Goal: Check status: Check status

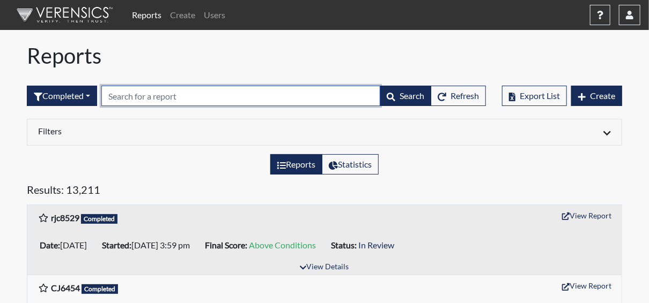
click at [137, 99] on input "text" at bounding box center [240, 96] width 279 height 20
paste input "bcs9761"
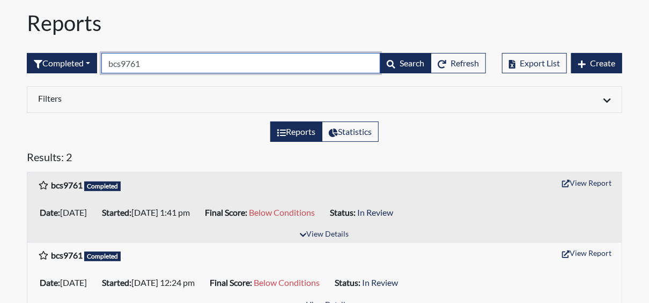
scroll to position [50, 0]
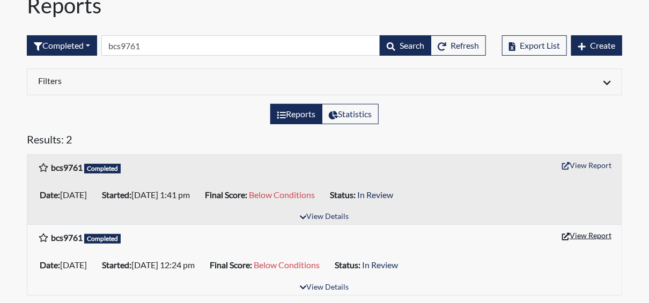
click at [575, 235] on button "View Report" at bounding box center [586, 235] width 59 height 17
click at [582, 160] on button "View Report" at bounding box center [586, 165] width 59 height 17
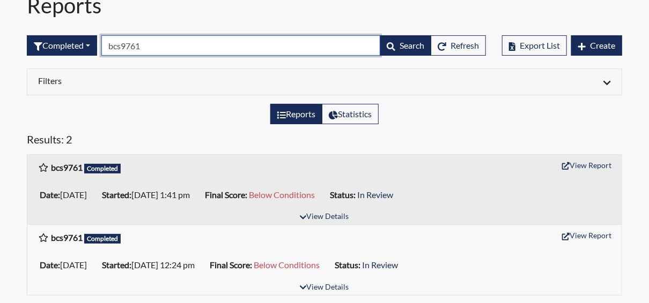
click at [151, 44] on input "bcs9761" at bounding box center [240, 45] width 279 height 20
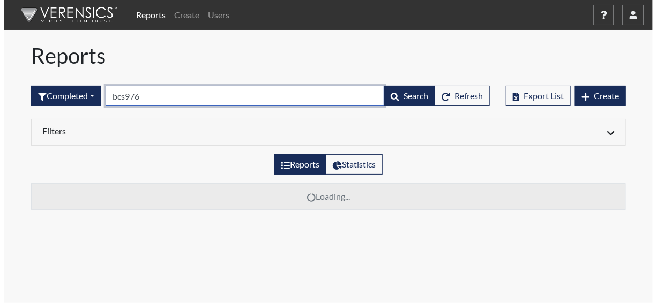
scroll to position [0, 0]
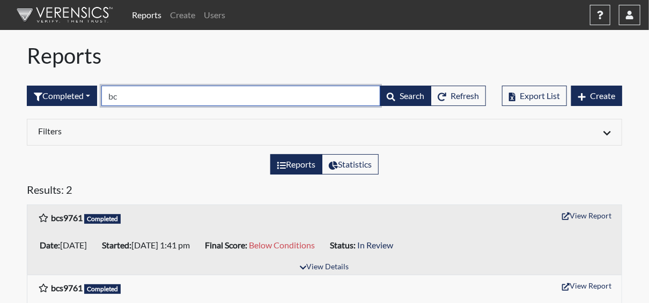
type input "b"
paste input "ktl2405"
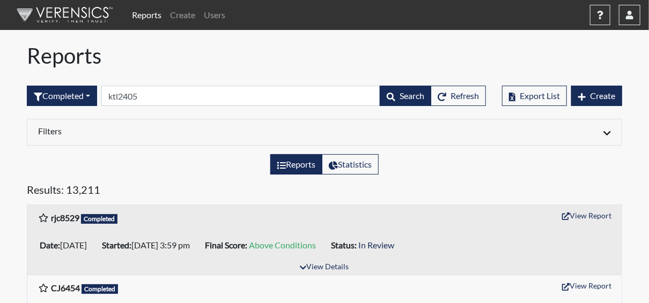
click at [125, 183] on h5 "Results: 13,211" at bounding box center [324, 191] width 595 height 17
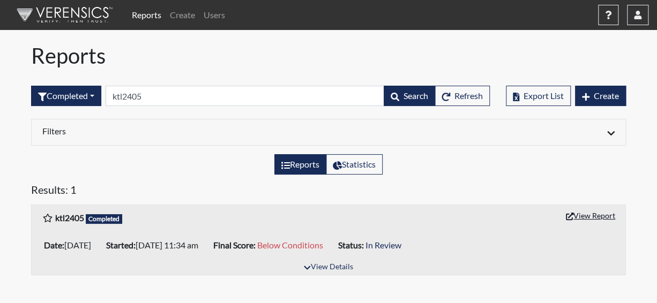
click at [591, 213] on button "View Report" at bounding box center [590, 216] width 59 height 17
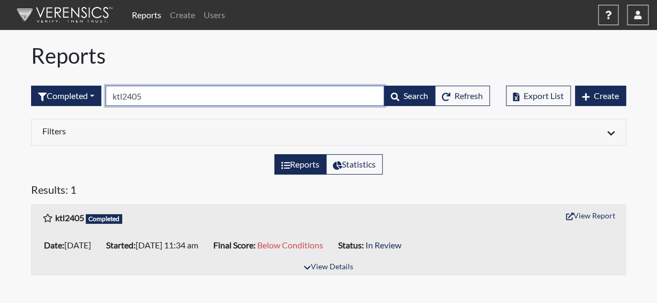
click at [157, 94] on input "ktl2405" at bounding box center [245, 96] width 279 height 20
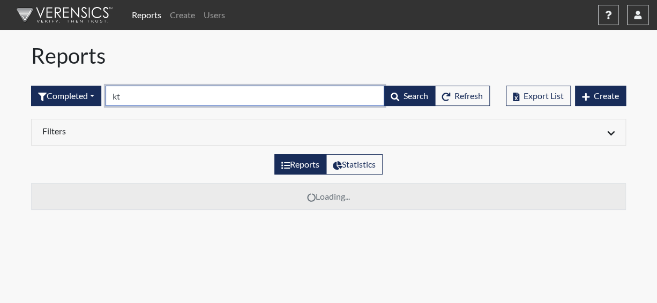
type input "k"
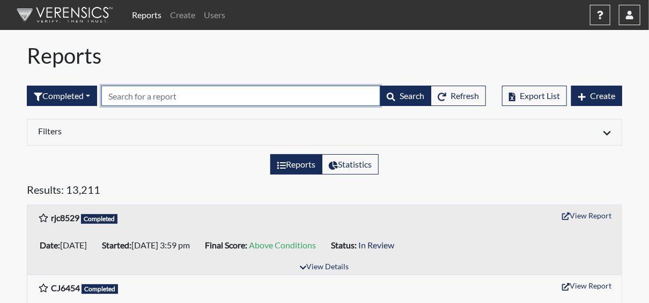
paste input "els0948."
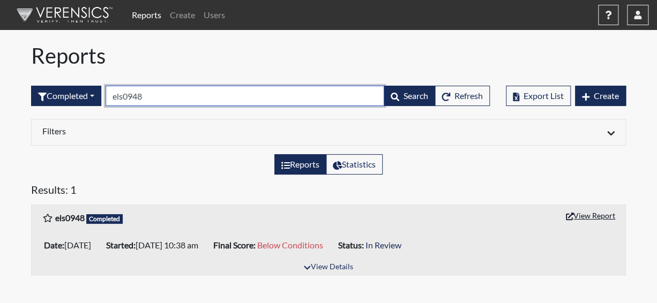
type input "els0948"
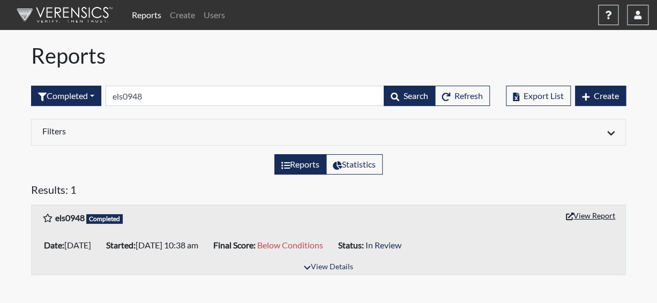
click at [597, 216] on button "View Report" at bounding box center [590, 216] width 59 height 17
click at [152, 12] on link "Reports" at bounding box center [147, 14] width 38 height 21
click at [153, 15] on link "Reports" at bounding box center [147, 14] width 38 height 21
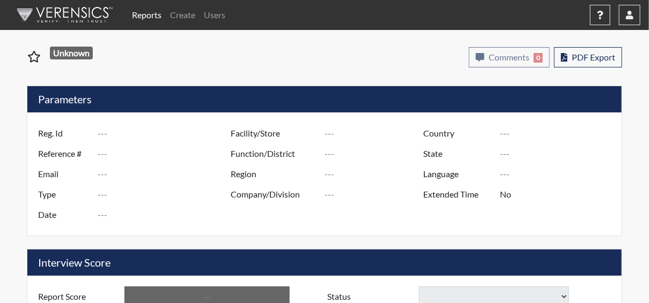
type input "bcs9761"
type input "51590"
type input "---"
type input "Corrections Pre-Employment"
type input "Oct 3, 2025"
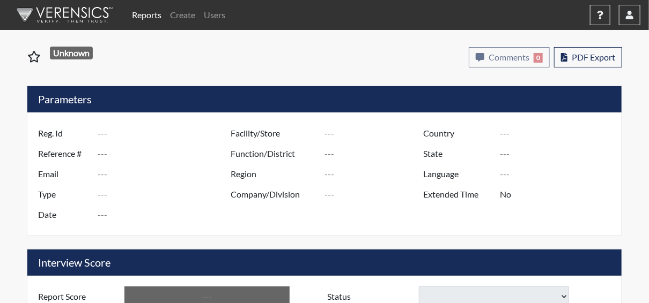
type input "Macon SP"
type input "[GEOGRAPHIC_DATA]"
type input "[US_STATE]"
type input "English"
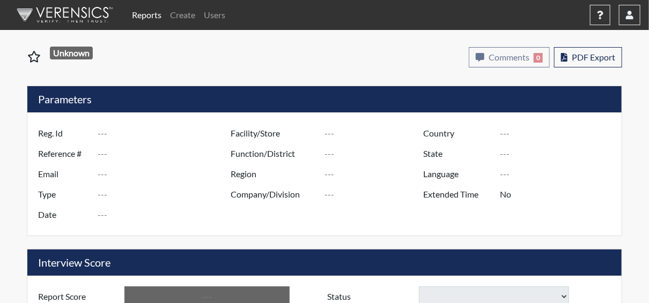
type input "Below Conditions"
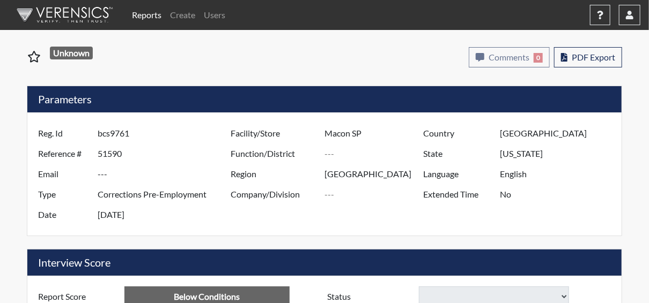
select select
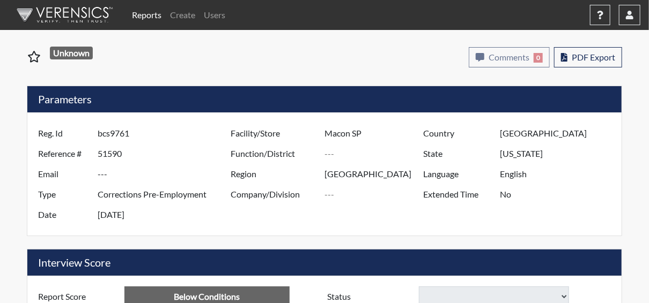
select select
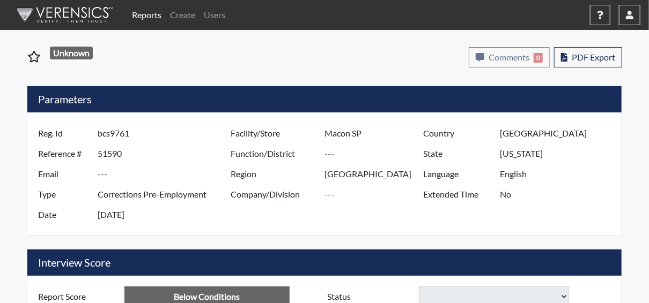
select select
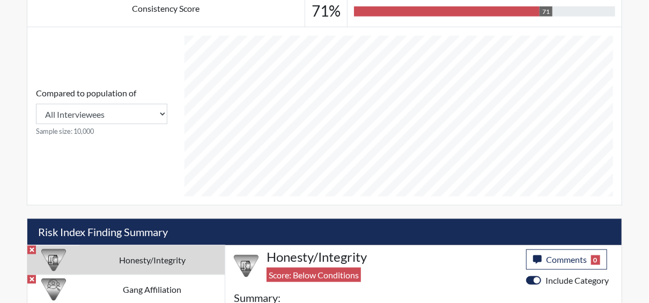
scroll to position [429, 0]
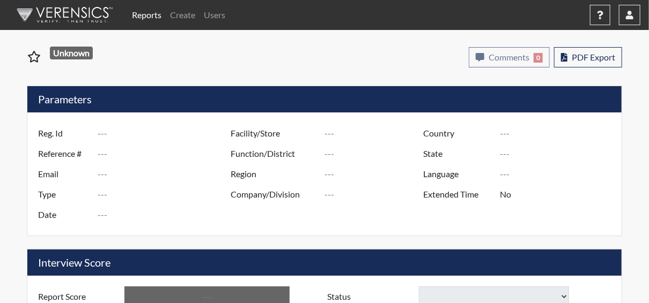
type input "bcs9761"
type input "51622"
type input "---"
type input "Corrections Pre-Employment"
type input "Oct 6, 2025"
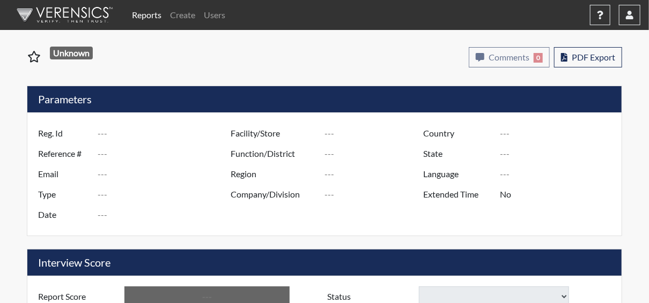
type input "Macon SP"
type input "[GEOGRAPHIC_DATA]"
type input "[US_STATE]"
type input "English"
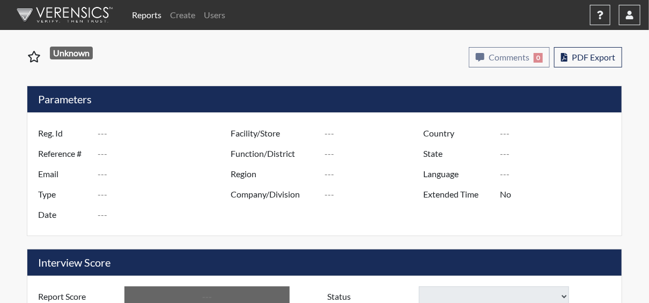
type input "Below Conditions"
select select
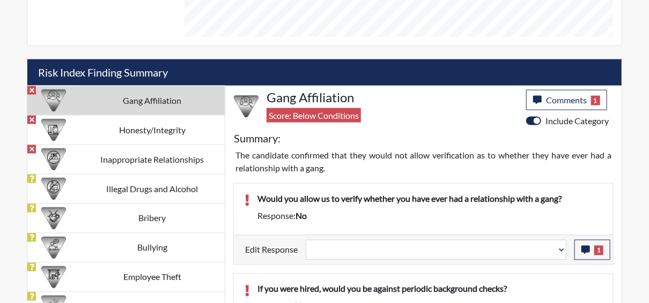
scroll to position [640, 0]
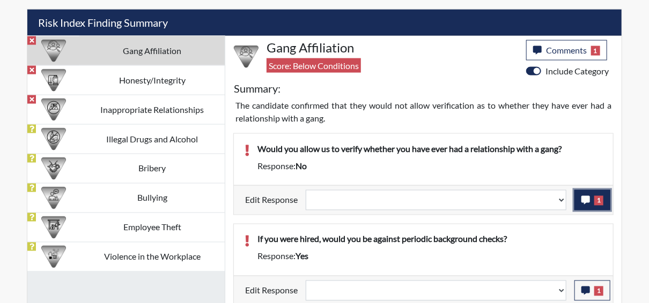
click at [587, 198] on icon "button" at bounding box center [585, 200] width 9 height 9
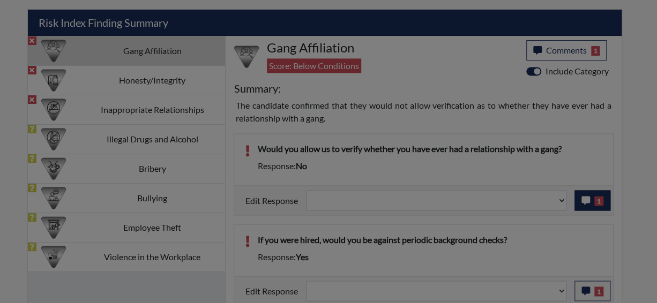
click at [587, 198] on div at bounding box center [328, 151] width 657 height 303
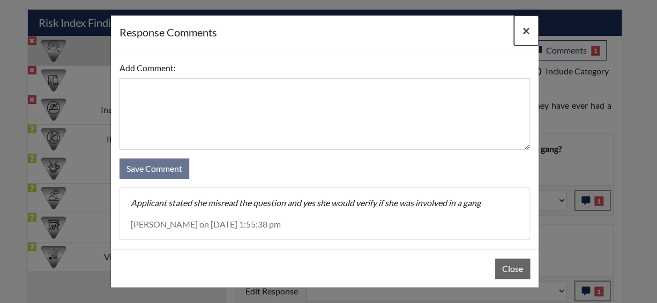
click at [527, 29] on span "×" at bounding box center [527, 31] width 8 height 16
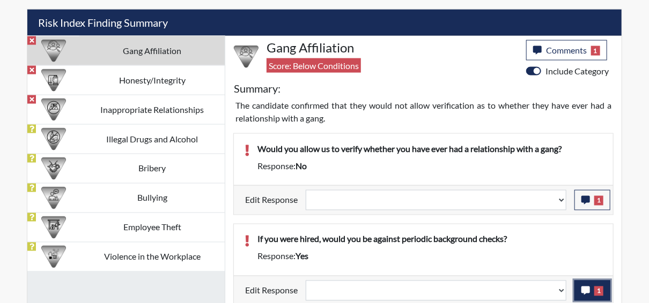
click at [599, 287] on span "1" at bounding box center [598, 292] width 9 height 10
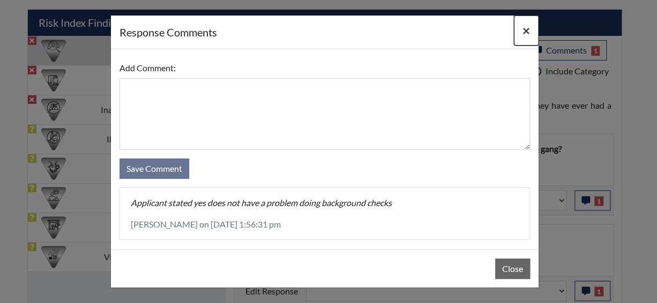
click at [526, 26] on span "×" at bounding box center [527, 31] width 8 height 16
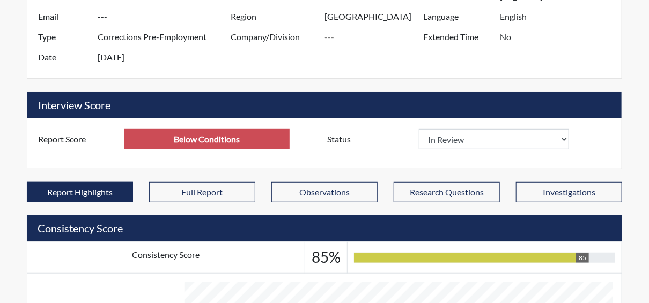
scroll to position [157, 0]
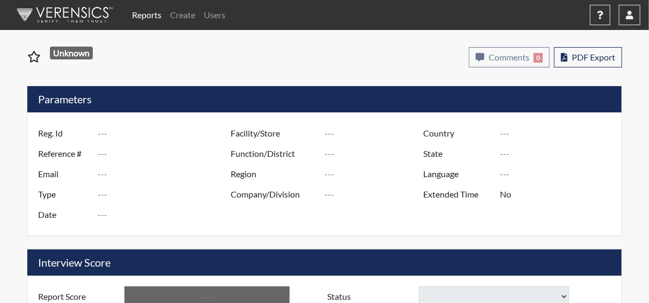
type input "ktl2405"
type input "51618"
type input "---"
type input "Corrections Pre-Employment"
type input "Oct 6, 2025"
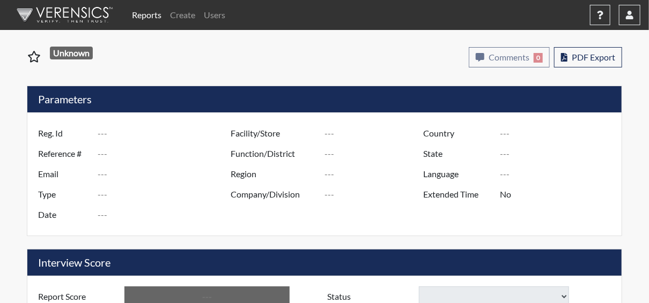
type input "Macon SP"
type input "[GEOGRAPHIC_DATA]"
type input "[US_STATE]"
type input "English"
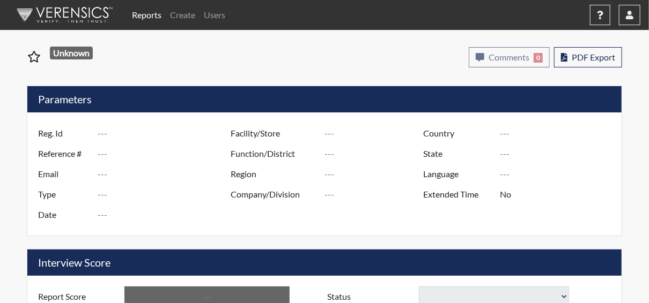
type input "Below Conditions"
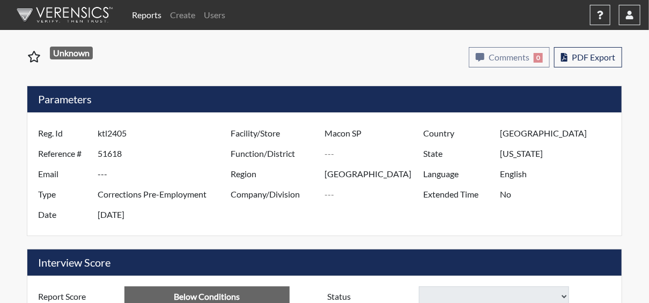
select select
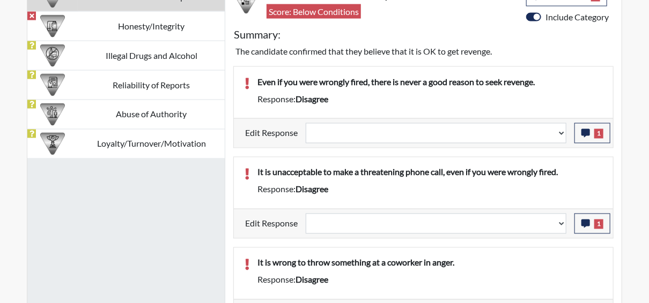
scroll to position [697, 0]
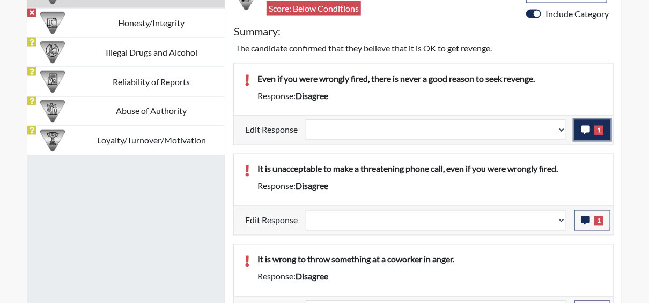
click at [597, 128] on span "1" at bounding box center [598, 131] width 9 height 10
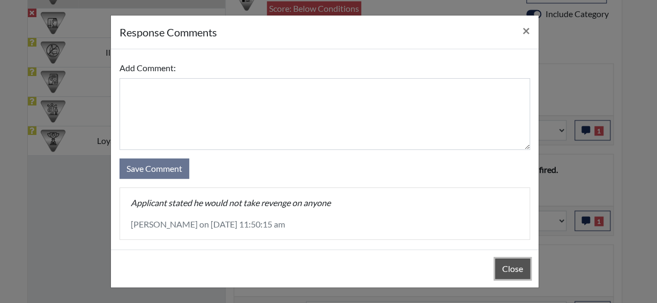
click at [505, 268] on button "Close" at bounding box center [512, 269] width 35 height 20
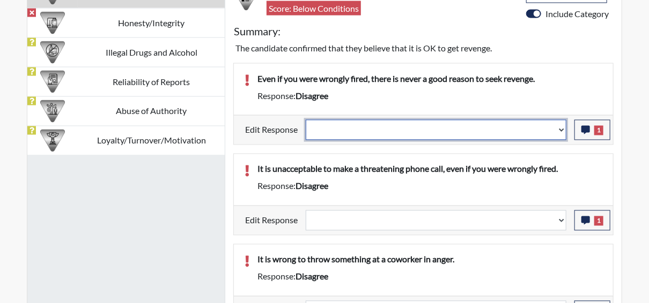
click at [564, 127] on select "Question is not relevant. Results will be updated. Reasonable explanation provi…" at bounding box center [436, 130] width 261 height 20
select select "reasonable-explanation-provided"
click at [306, 120] on select "Question is not relevant. Results will be updated. Reasonable explanation provi…" at bounding box center [436, 130] width 261 height 20
select select
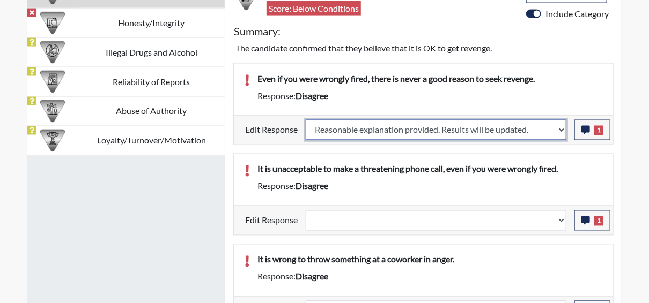
select select
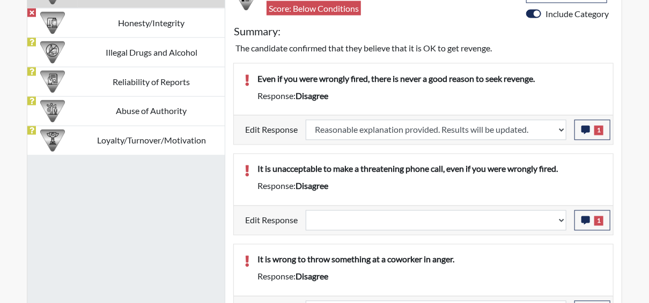
select select
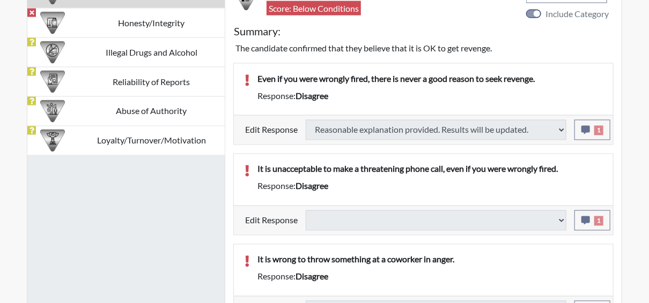
select select
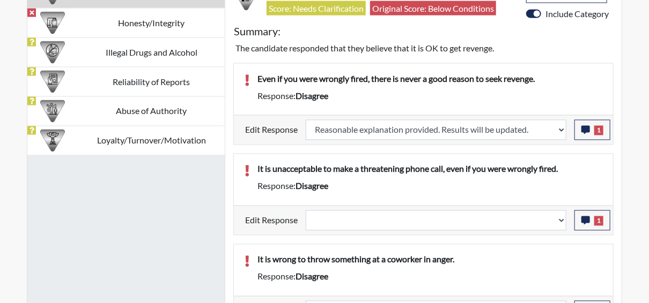
scroll to position [178, 446]
click at [585, 217] on icon "button" at bounding box center [585, 221] width 9 height 9
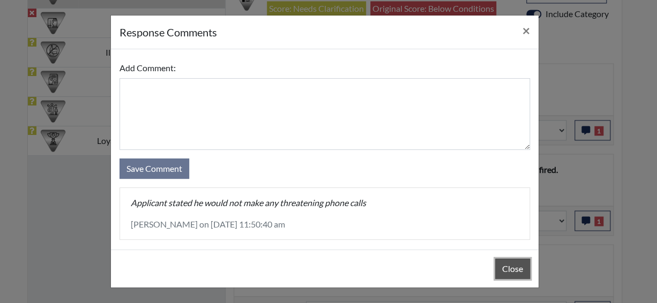
click at [511, 273] on button "Close" at bounding box center [512, 269] width 35 height 20
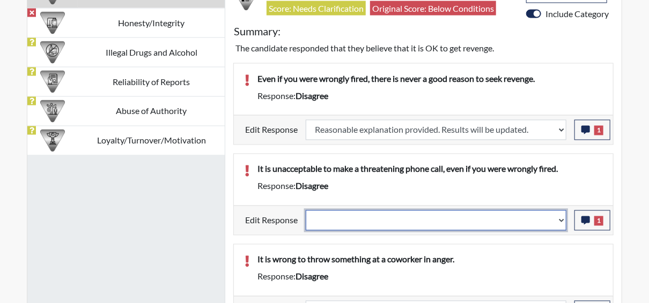
click at [564, 218] on select "Question is not relevant. Results will be updated. Reasonable explanation provi…" at bounding box center [436, 221] width 261 height 20
select select "reasonable-explanation-provided"
click at [306, 211] on select "Question is not relevant. Results will be updated. Reasonable explanation provi…" at bounding box center [436, 221] width 261 height 20
select select
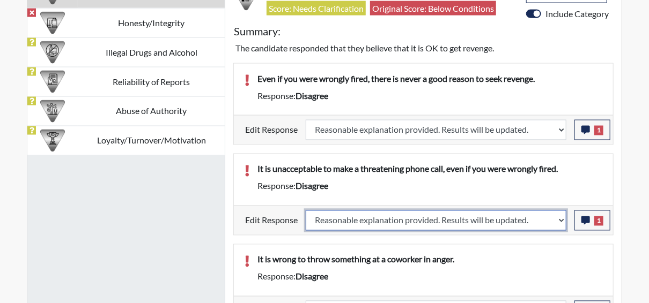
select select
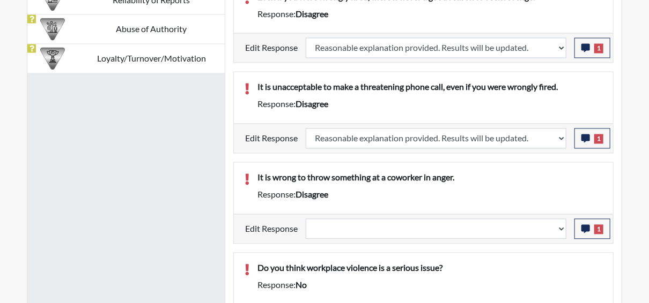
select select
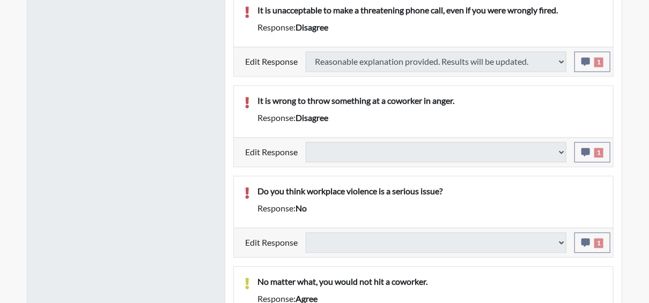
scroll to position [858, 0]
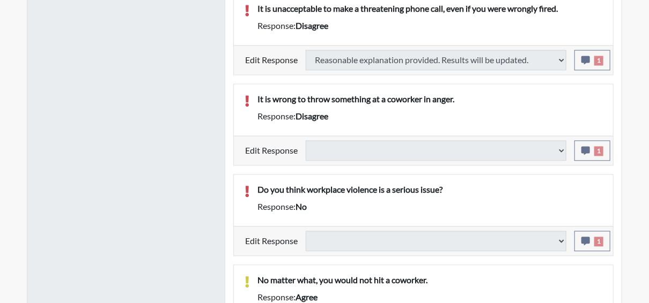
select select
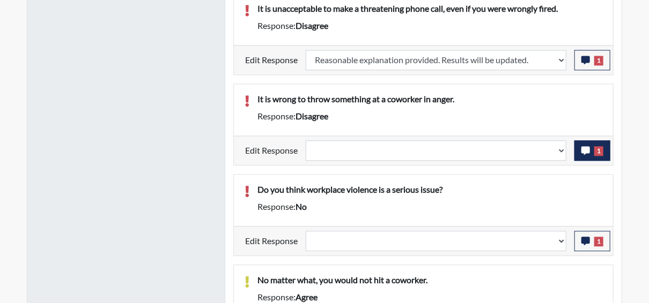
scroll to position [178, 446]
click at [592, 148] on button "1" at bounding box center [592, 150] width 36 height 20
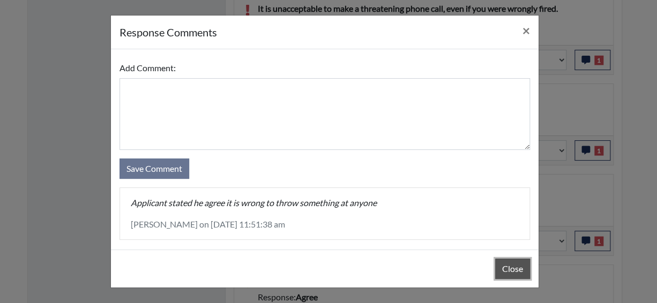
click at [504, 272] on button "Close" at bounding box center [512, 269] width 35 height 20
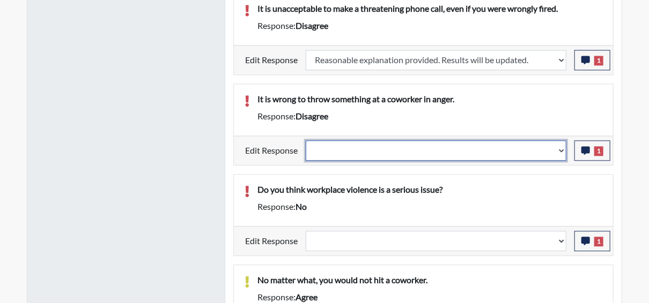
click at [562, 146] on select "Question is not relevant. Results will be updated. Reasonable explanation provi…" at bounding box center [436, 150] width 261 height 20
select select "reasonable-explanation-provided"
click at [306, 140] on select "Question is not relevant. Results will be updated. Reasonable explanation provi…" at bounding box center [436, 150] width 261 height 20
select select
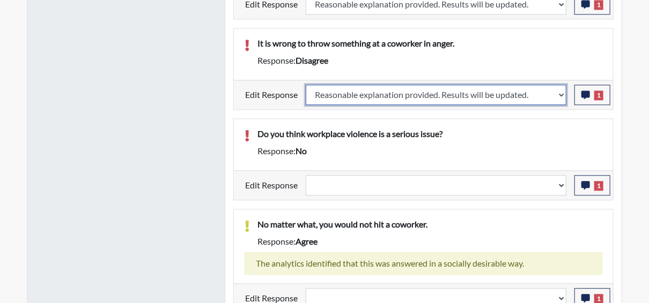
scroll to position [920, 0]
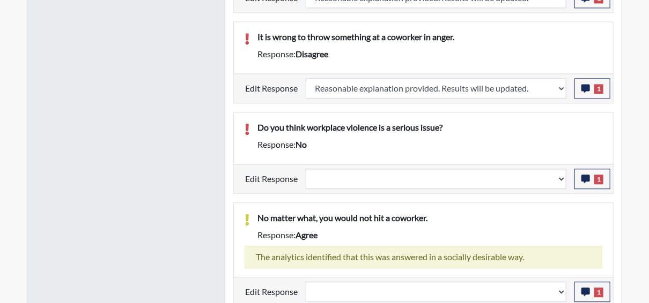
select select
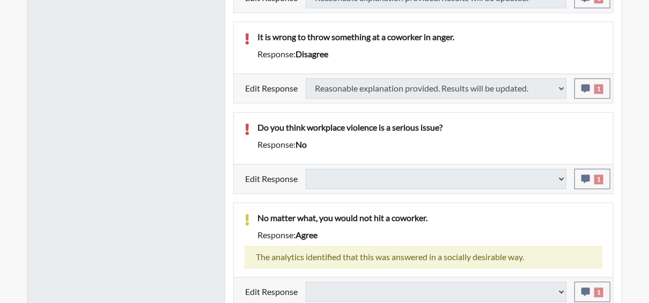
select select
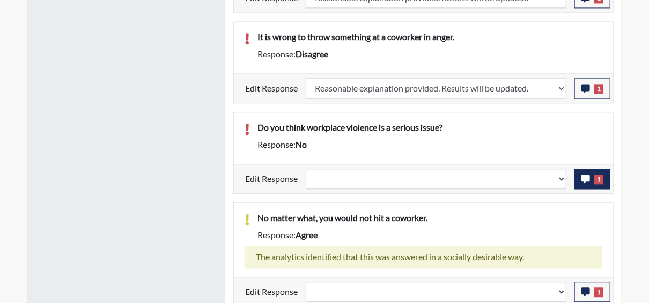
scroll to position [178, 446]
click at [599, 175] on span "1" at bounding box center [598, 180] width 9 height 10
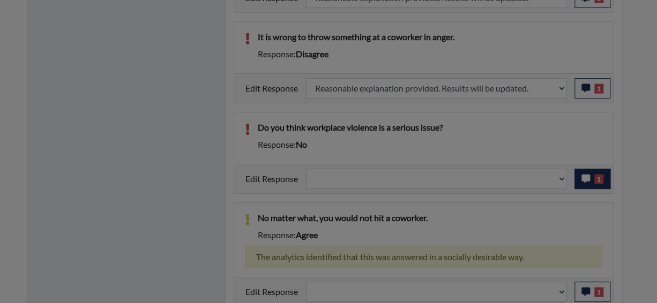
click at [599, 173] on div at bounding box center [328, 151] width 657 height 303
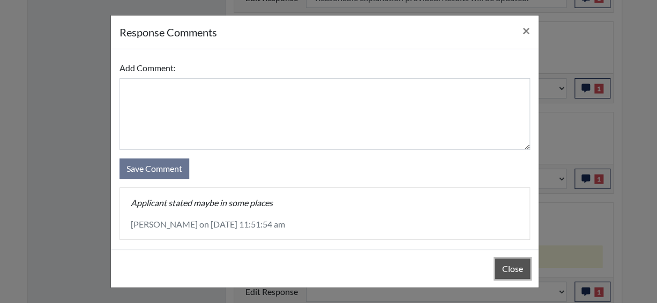
drag, startPoint x: 510, startPoint y: 266, endPoint x: 517, endPoint y: 237, distance: 29.9
click at [510, 265] on button "Close" at bounding box center [512, 269] width 35 height 20
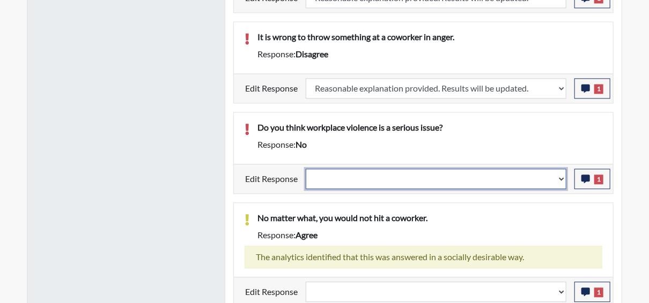
click at [560, 173] on select "Question is not relevant. Results will be updated. Reasonable explanation provi…" at bounding box center [436, 179] width 261 height 20
select select "reasonable-explanation-provided"
click at [306, 169] on select "Question is not relevant. Results will be updated. Reasonable explanation provi…" at bounding box center [436, 179] width 261 height 20
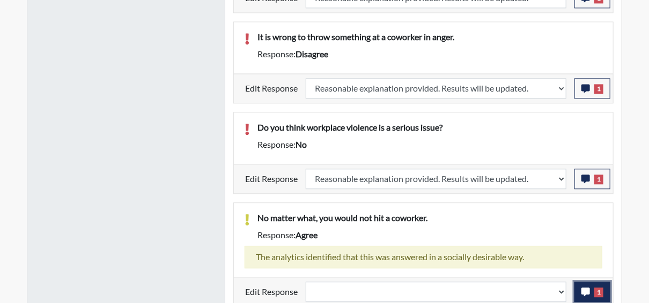
click at [583, 288] on icon "button" at bounding box center [585, 292] width 9 height 9
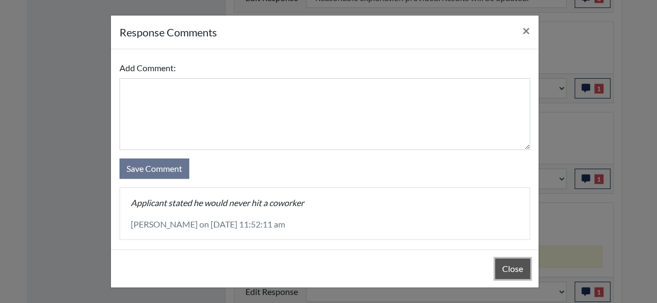
click at [507, 269] on button "Close" at bounding box center [512, 269] width 35 height 20
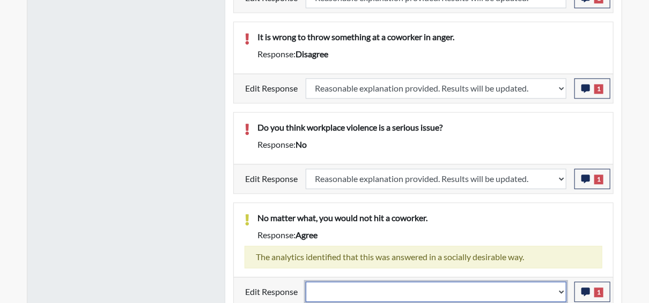
click at [565, 287] on select "Question is not relevant. Results will be updated. Reasonable explanation provi…" at bounding box center [436, 292] width 261 height 20
select select "reasonable-explanation-provided"
click at [306, 282] on select "Question is not relevant. Results will be updated. Reasonable explanation provi…" at bounding box center [436, 292] width 261 height 20
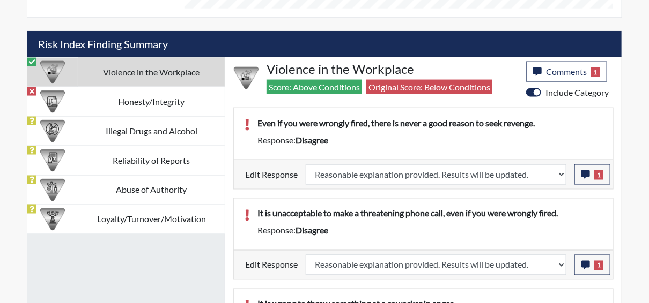
scroll to position [618, 0]
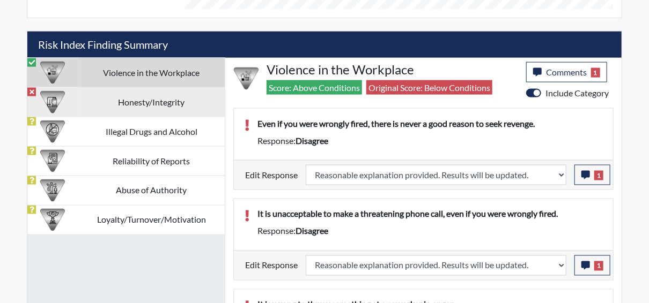
click at [154, 100] on td "Honesty/Integrity" at bounding box center [151, 101] width 147 height 29
select select
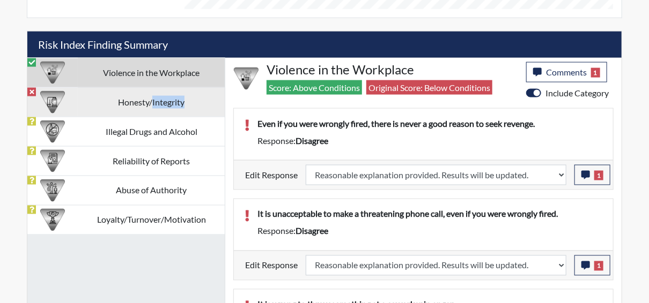
select select
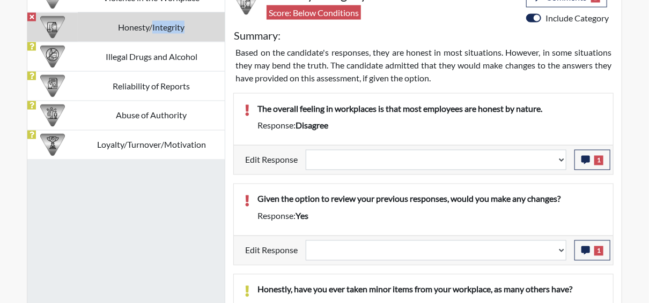
scroll to position [725, 0]
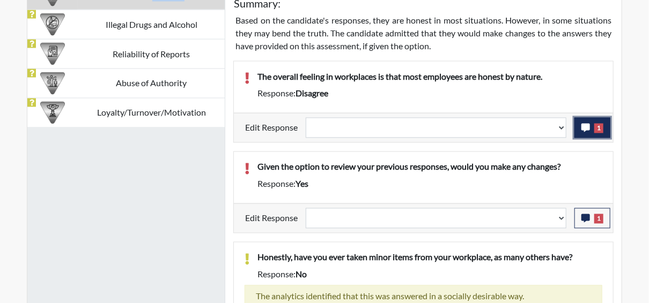
click at [582, 125] on icon "button" at bounding box center [585, 128] width 9 height 9
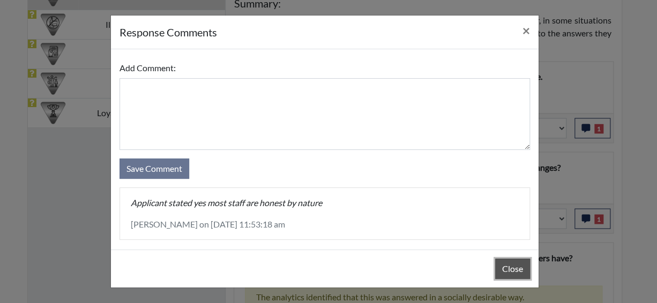
click at [507, 264] on button "Close" at bounding box center [512, 269] width 35 height 20
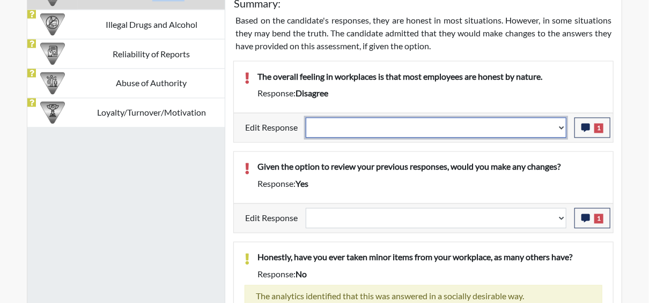
click at [564, 123] on select "Question is not relevant. Results will be updated. Reasonable explanation provi…" at bounding box center [436, 128] width 261 height 20
select select "reasonable-explanation-provided"
click at [306, 118] on select "Question is not relevant. Results will be updated. Reasonable explanation provi…" at bounding box center [436, 128] width 261 height 20
select select
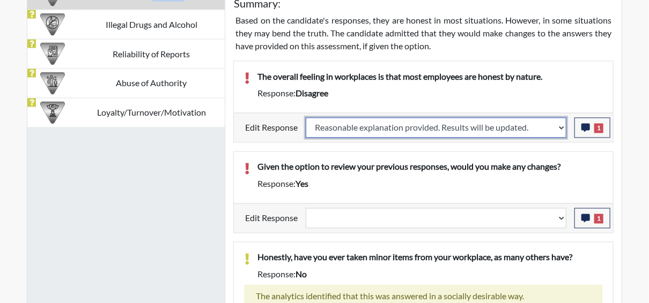
select select
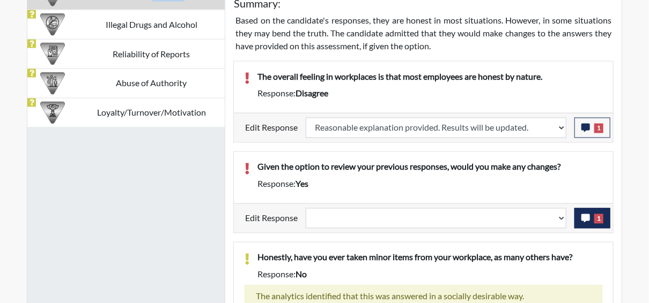
select select
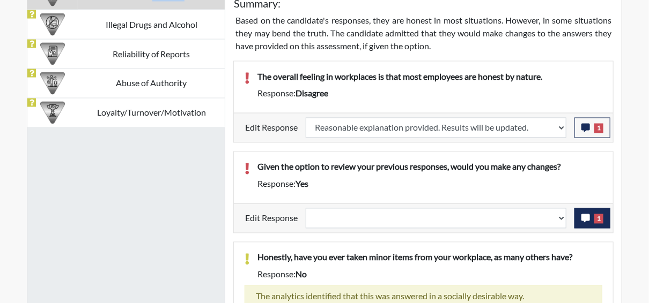
select select
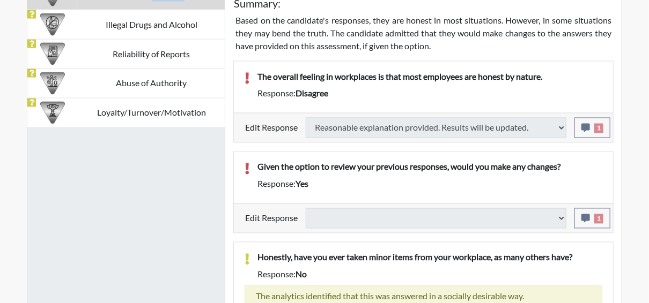
type input "Above Conditions"
select select
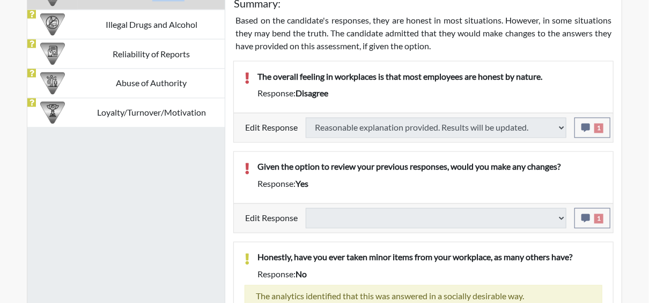
select select
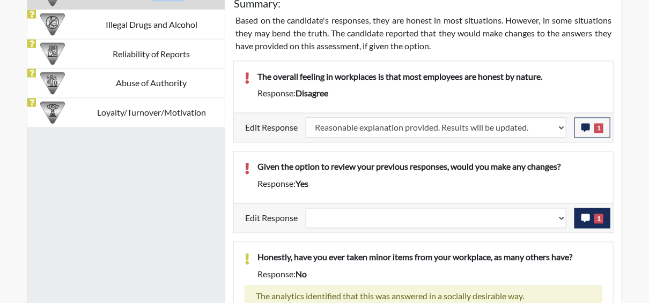
scroll to position [178, 446]
click at [597, 214] on span "1" at bounding box center [598, 219] width 9 height 10
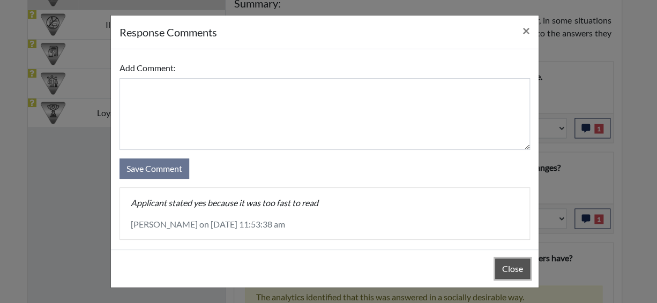
drag, startPoint x: 510, startPoint y: 269, endPoint x: 509, endPoint y: 263, distance: 6.0
click at [509, 267] on button "Close" at bounding box center [512, 269] width 35 height 20
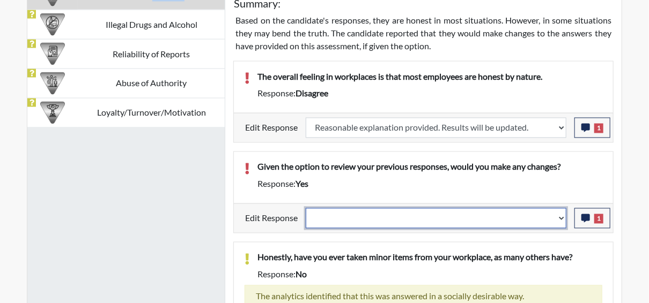
click at [561, 214] on select "Question is not relevant. Results will be updated. Reasonable explanation provi…" at bounding box center [436, 219] width 261 height 20
select select "reasonable-explanation-provided"
click at [306, 209] on select "Question is not relevant. Results will be updated. Reasonable explanation provi…" at bounding box center [436, 219] width 261 height 20
select select
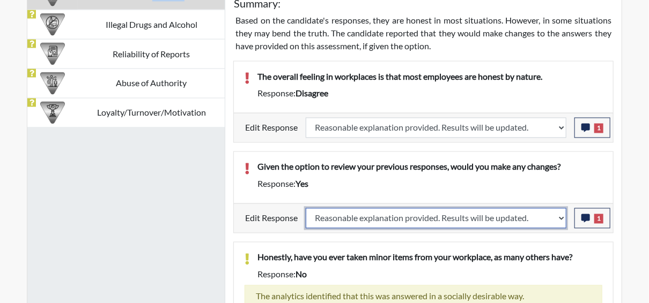
select select
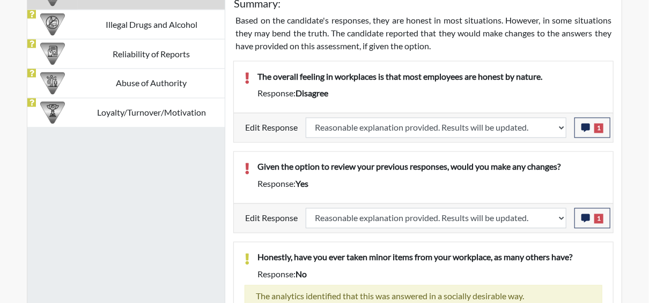
click at [552, 243] on div "Honestly, have you ever taken minor items from your workplace, as many others h…" at bounding box center [423, 280] width 379 height 74
select select
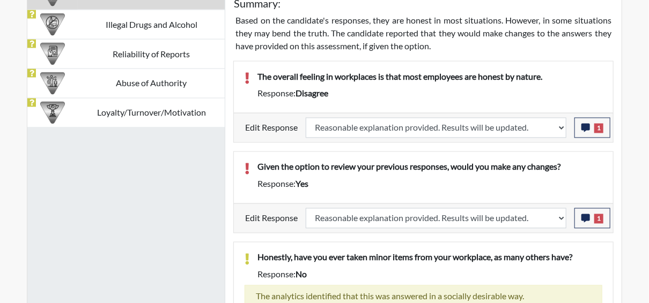
select select
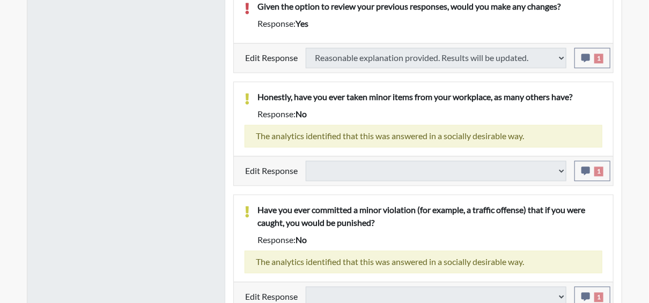
select select
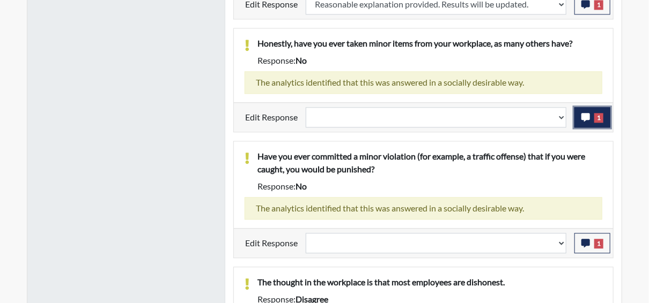
click at [589, 113] on icon "button" at bounding box center [585, 117] width 9 height 9
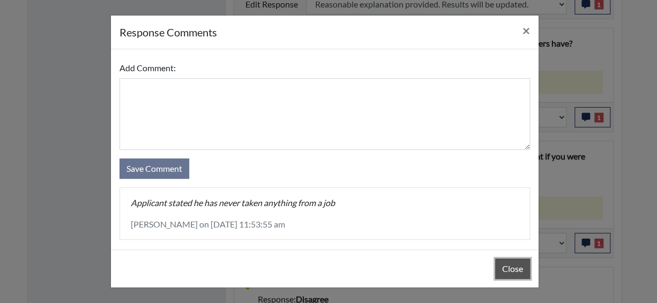
click at [512, 262] on button "Close" at bounding box center [512, 269] width 35 height 20
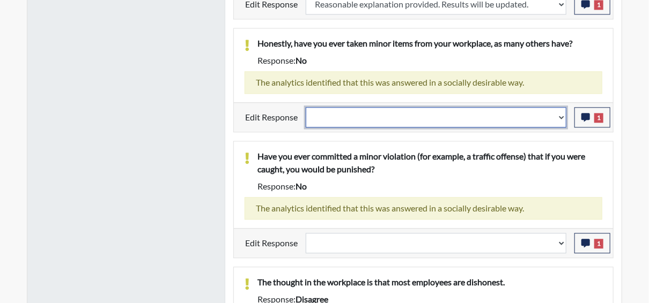
click at [561, 112] on select "Question is not relevant. Results will be updated. Reasonable explanation provi…" at bounding box center [436, 117] width 261 height 20
select select "reasonable-explanation-provided"
click at [306, 107] on select "Question is not relevant. Results will be updated. Reasonable explanation provi…" at bounding box center [436, 117] width 261 height 20
select select
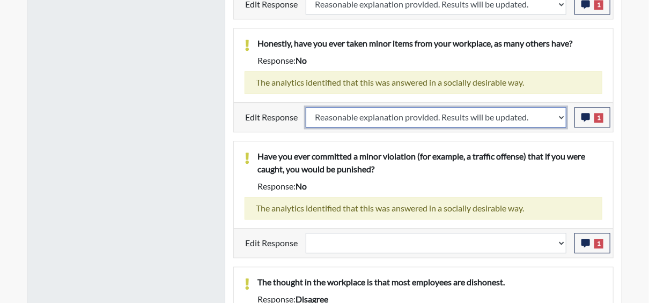
select select
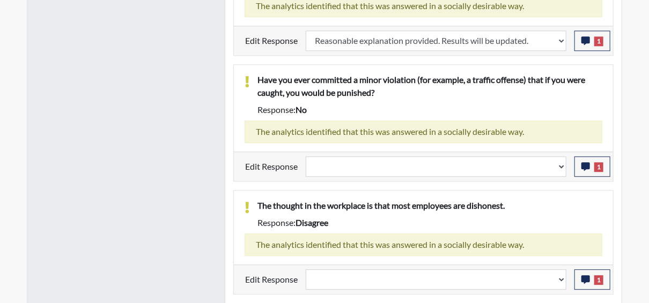
select select
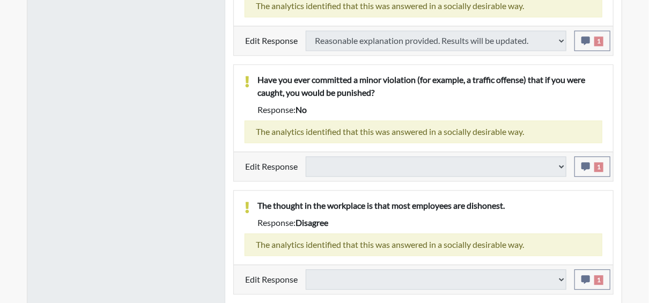
scroll to position [1047, 0]
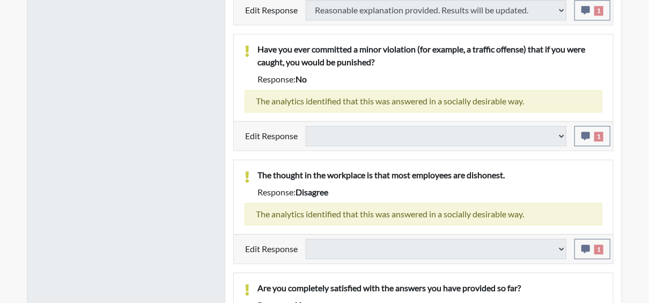
select select
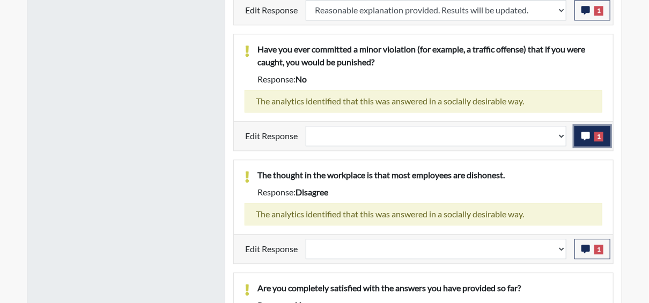
click at [599, 136] on span "1" at bounding box center [598, 137] width 9 height 10
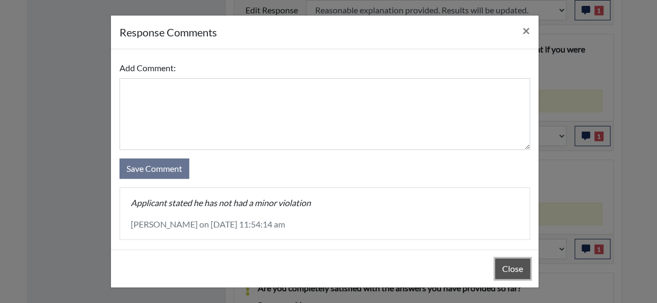
drag, startPoint x: 500, startPoint y: 269, endPoint x: 517, endPoint y: 240, distance: 33.7
click at [500, 268] on button "Close" at bounding box center [512, 269] width 35 height 20
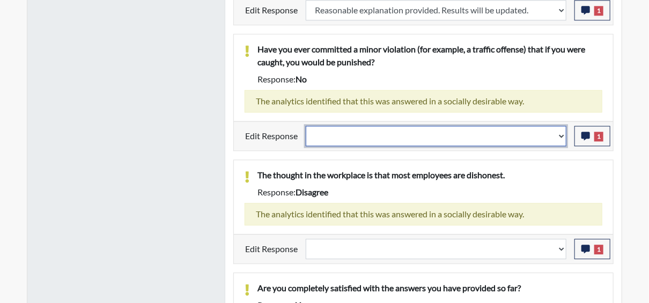
click at [564, 132] on select "Question is not relevant. Results will be updated. Reasonable explanation provi…" at bounding box center [436, 136] width 261 height 20
select select "reasonable-explanation-provided"
click at [306, 126] on select "Question is not relevant. Results will be updated. Reasonable explanation provi…" at bounding box center [436, 136] width 261 height 20
select select
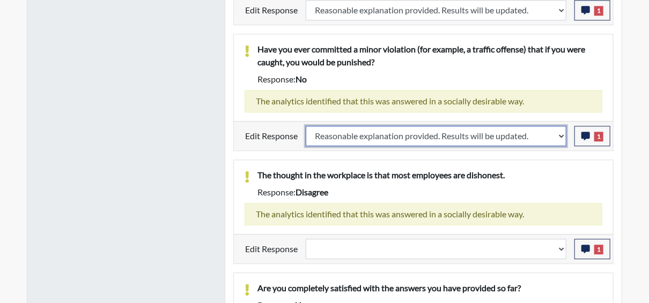
select select
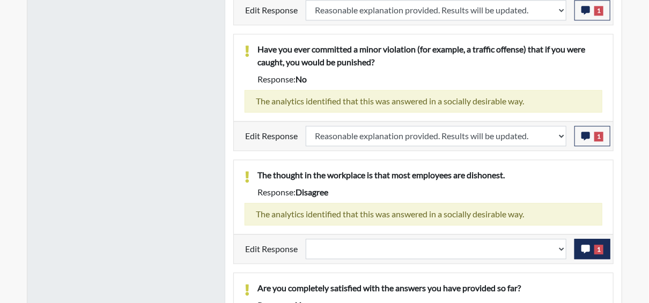
select select
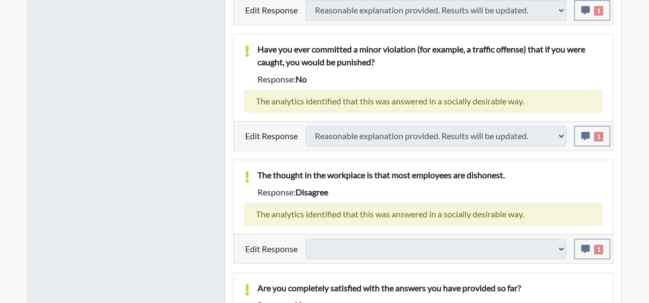
select select
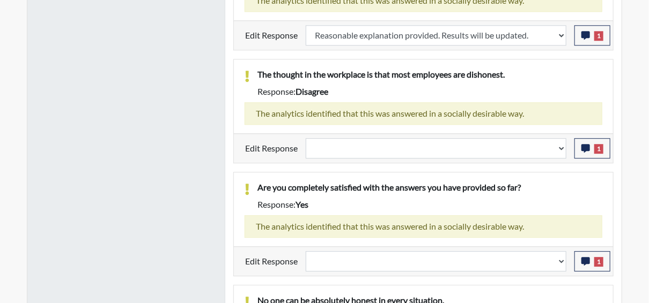
scroll to position [1154, 0]
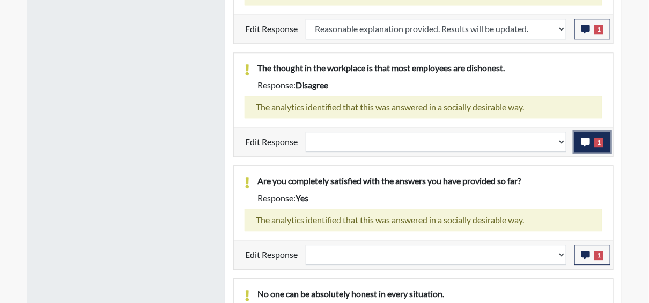
click at [590, 138] on icon "button" at bounding box center [585, 142] width 9 height 9
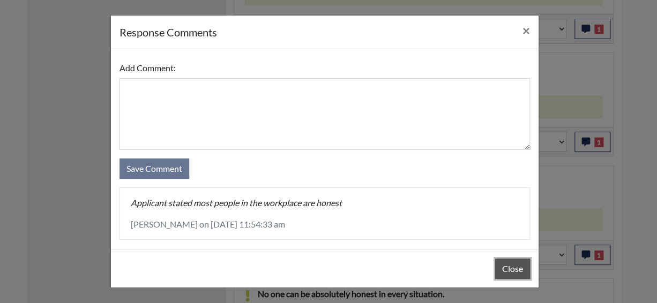
click at [512, 271] on button "Close" at bounding box center [512, 269] width 35 height 20
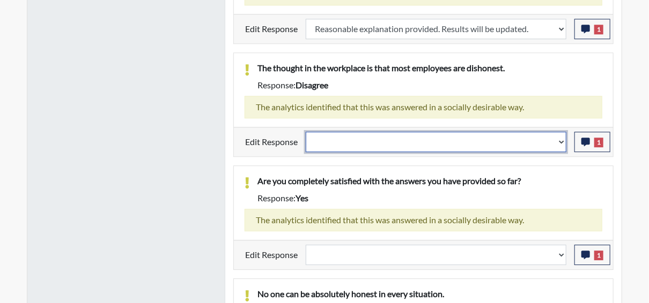
click at [562, 134] on select "Question is not relevant. Results will be updated. Reasonable explanation provi…" at bounding box center [436, 142] width 261 height 20
select select "reasonable-explanation-provided"
click at [306, 132] on select "Question is not relevant. Results will be updated. Reasonable explanation provi…" at bounding box center [436, 142] width 261 height 20
select select
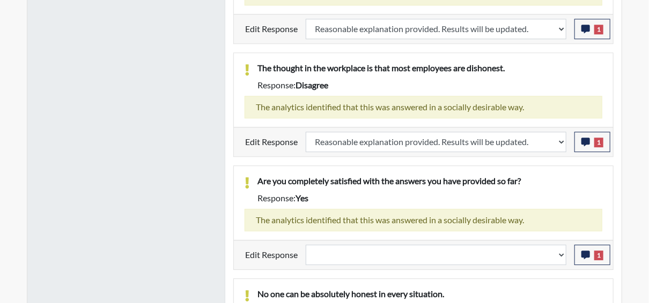
select select
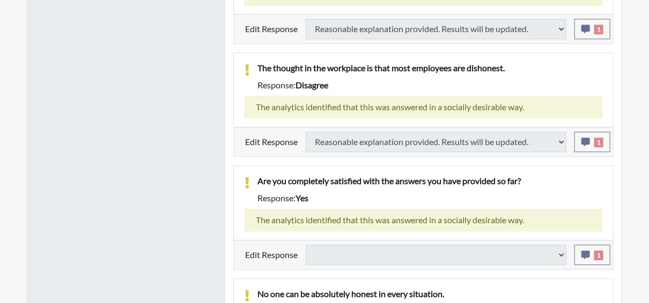
select select
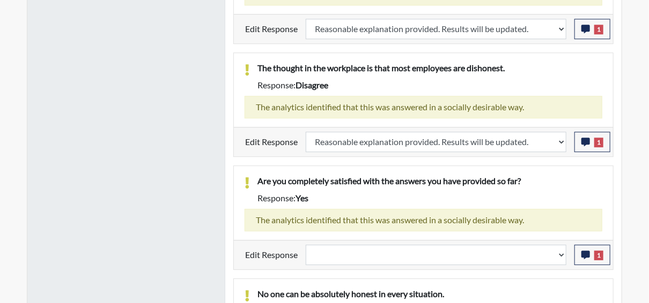
scroll to position [178, 446]
click at [592, 248] on button "1" at bounding box center [592, 255] width 36 height 20
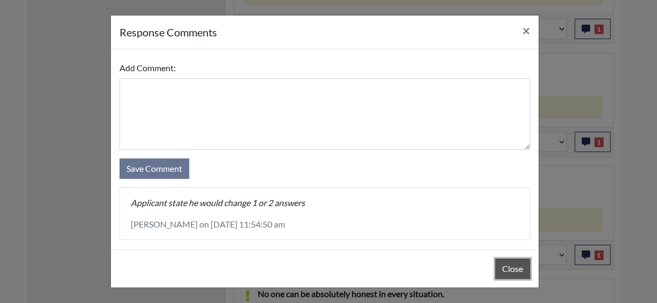
click at [507, 267] on button "Close" at bounding box center [512, 269] width 35 height 20
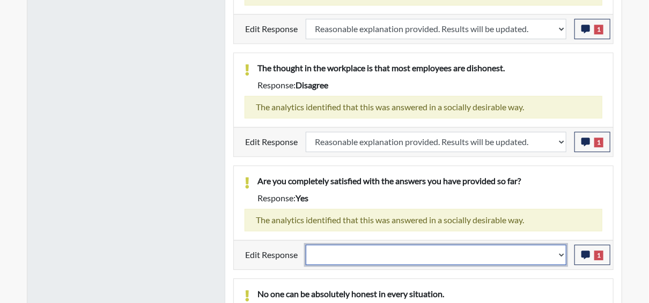
click at [564, 250] on select "Question is not relevant. Results will be updated. Reasonable explanation provi…" at bounding box center [436, 255] width 261 height 20
select select "reasonable-explanation-provided"
click at [306, 245] on select "Question is not relevant. Results will be updated. Reasonable explanation provi…" at bounding box center [436, 255] width 261 height 20
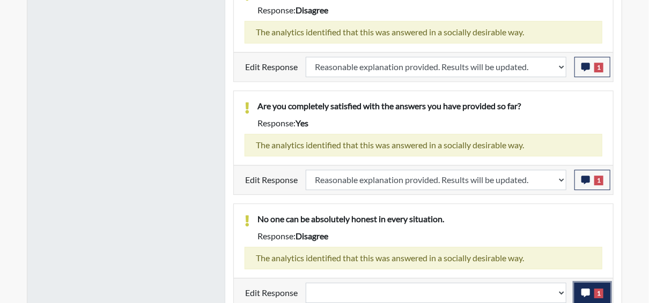
click at [587, 289] on icon "button" at bounding box center [585, 293] width 9 height 9
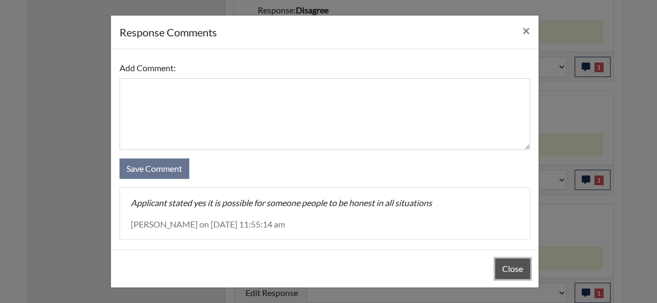
click at [506, 267] on button "Close" at bounding box center [512, 269] width 35 height 20
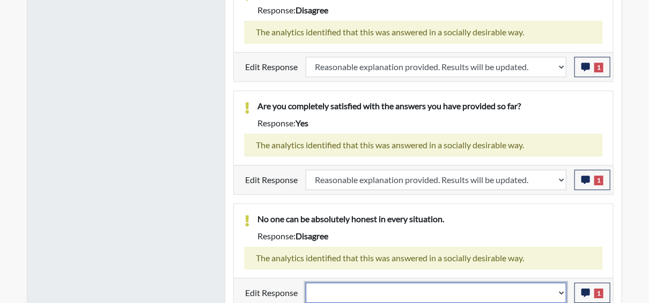
click at [564, 286] on select "Question is not relevant. Results will be updated. Reasonable explanation provi…" at bounding box center [436, 293] width 261 height 20
select select "reasonable-explanation-provided"
click at [306, 283] on select "Question is not relevant. Results will be updated. Reasonable explanation provi…" at bounding box center [436, 293] width 261 height 20
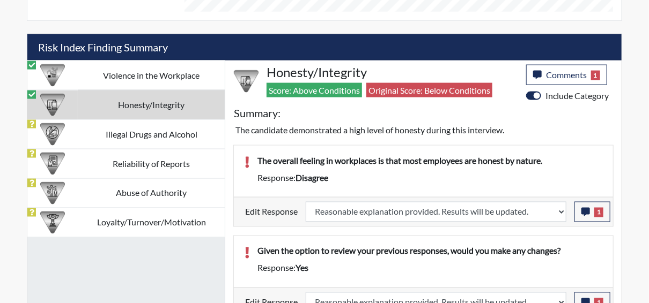
scroll to position [613, 0]
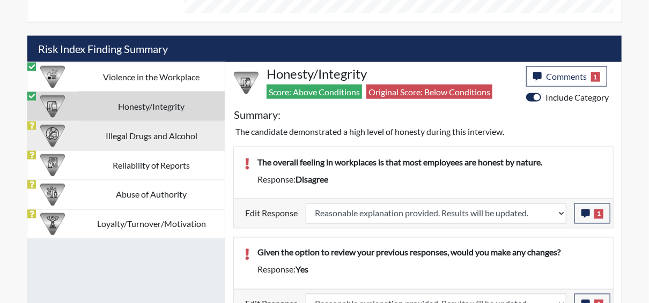
click at [131, 134] on td "Illegal Drugs and Alcohol" at bounding box center [151, 135] width 147 height 29
select select
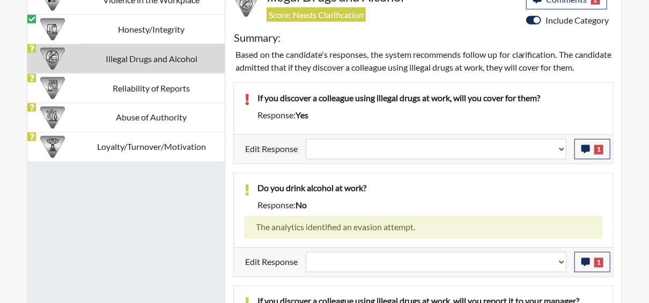
scroll to position [721, 0]
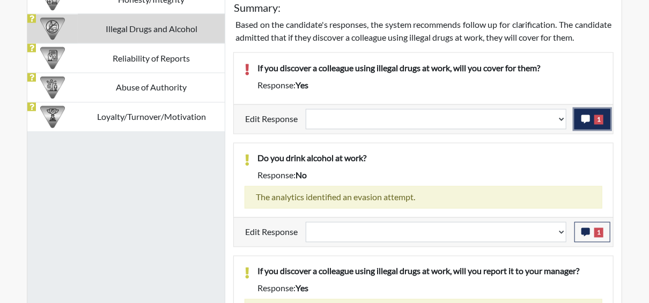
click at [599, 125] on span "1" at bounding box center [598, 120] width 9 height 10
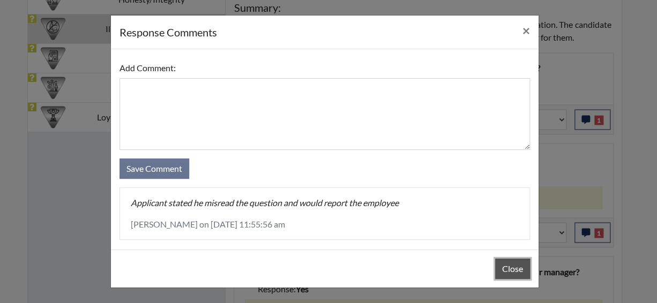
click at [503, 272] on button "Close" at bounding box center [512, 269] width 35 height 20
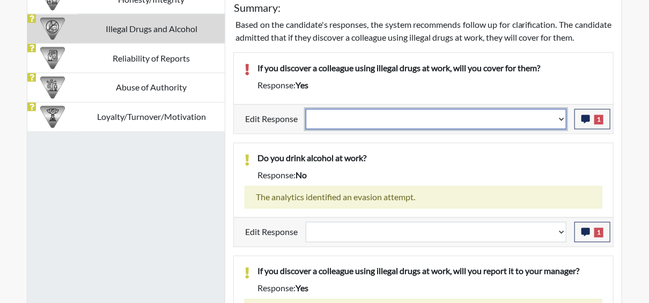
click at [565, 128] on select "Question is not relevant. Results will be updated. Reasonable explanation provi…" at bounding box center [436, 119] width 261 height 20
select select "reasonable-explanation-provided"
click at [306, 120] on select "Question is not relevant. Results will be updated. Reasonable explanation provi…" at bounding box center [436, 119] width 261 height 20
select select
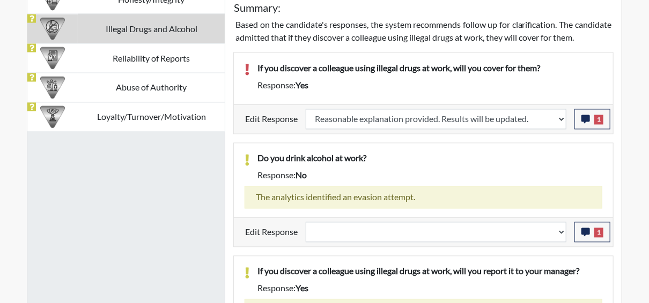
select select
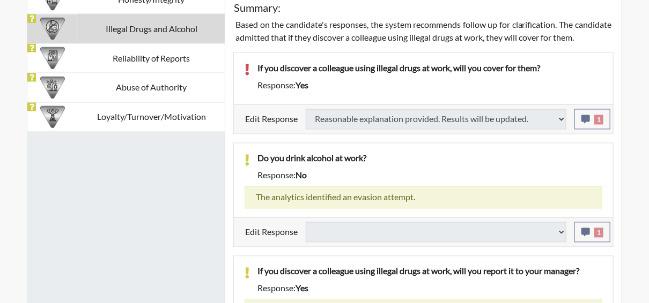
select select
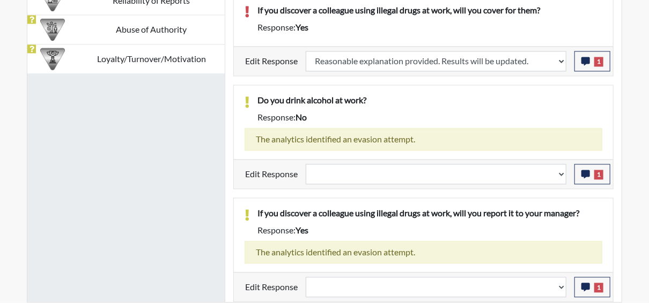
scroll to position [788, 0]
click at [585, 175] on icon "button" at bounding box center [585, 175] width 9 height 9
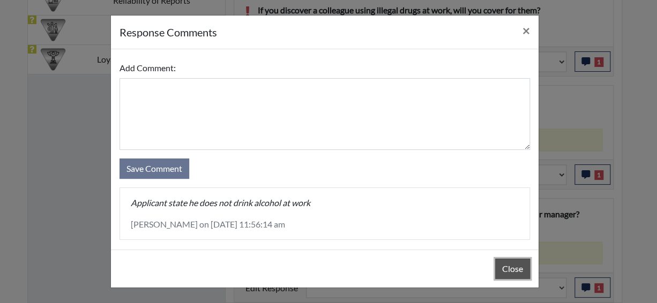
click at [503, 270] on button "Close" at bounding box center [512, 269] width 35 height 20
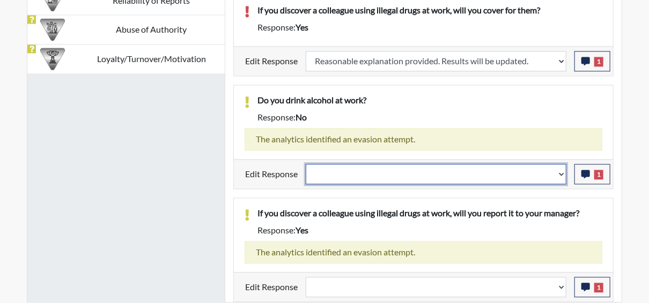
click at [566, 173] on select "Question is not relevant. Results will be updated. Reasonable explanation provi…" at bounding box center [436, 175] width 261 height 20
select select "reasonable-explanation-provided"
click at [306, 165] on select "Question is not relevant. Results will be updated. Reasonable explanation provi…" at bounding box center [436, 175] width 261 height 20
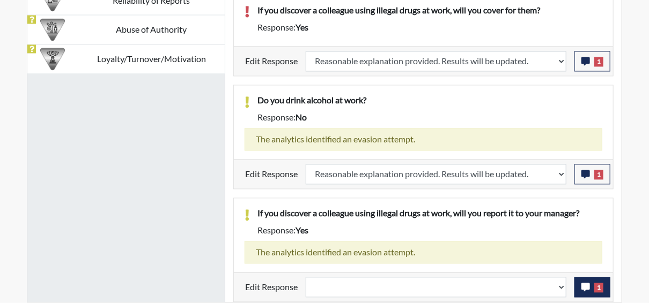
scroll to position [178, 446]
click at [596, 290] on span "1" at bounding box center [598, 289] width 9 height 10
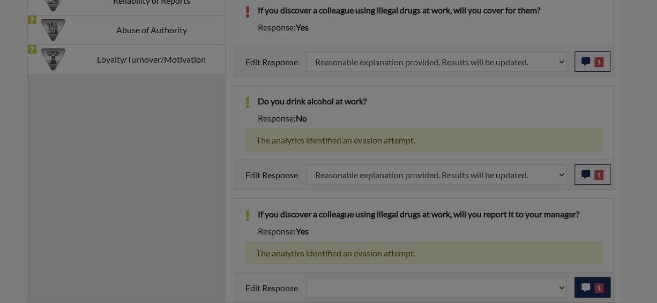
click at [596, 290] on div at bounding box center [328, 151] width 657 height 303
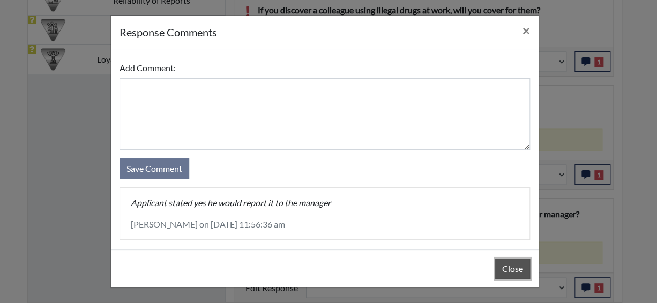
click at [509, 269] on button "Close" at bounding box center [512, 269] width 35 height 20
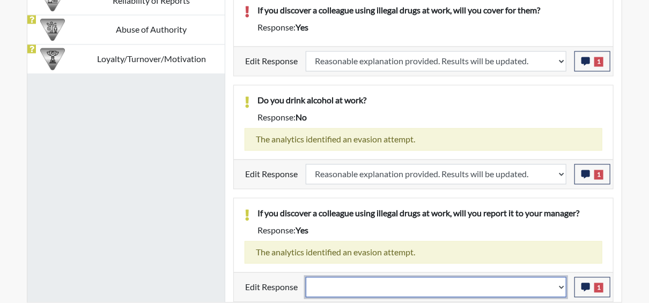
click at [564, 290] on select "Question is not relevant. Results will be updated. Reasonable explanation provi…" at bounding box center [436, 288] width 261 height 20
select select "reasonable-explanation-provided"
click at [306, 278] on select "Question is not relevant. Results will be updated. Reasonable explanation provi…" at bounding box center [436, 288] width 261 height 20
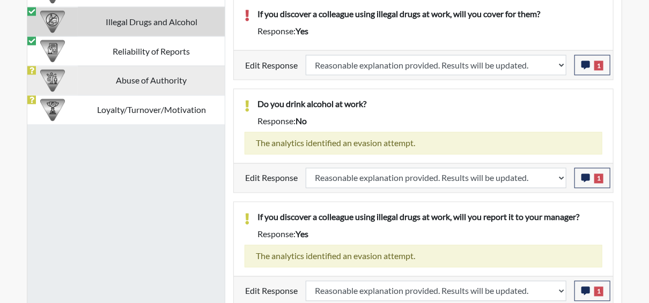
click at [162, 82] on td "Abuse of Authority" at bounding box center [151, 80] width 147 height 29
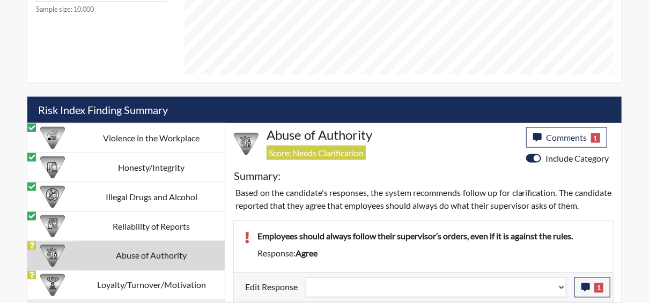
scroll to position [562, 0]
click at [585, 285] on icon "button" at bounding box center [585, 288] width 9 height 9
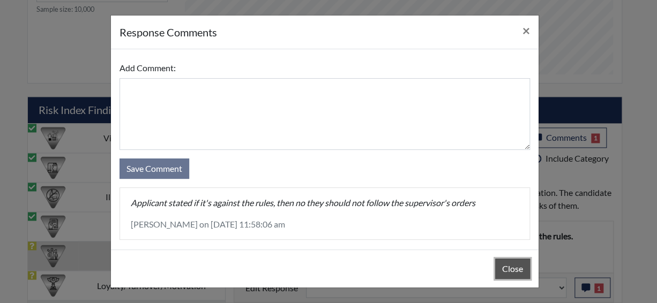
click at [523, 269] on button "Close" at bounding box center [512, 269] width 35 height 20
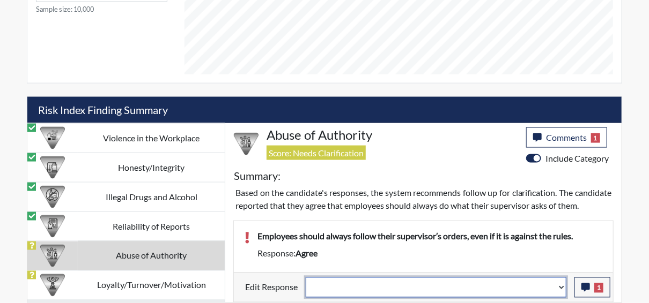
click at [565, 286] on select "Question is not relevant. Results will be updated. Reasonable explanation provi…" at bounding box center [436, 288] width 261 height 20
select select "reasonable-explanation-provided"
click at [306, 278] on select "Question is not relevant. Results will be updated. Reasonable explanation provi…" at bounding box center [436, 288] width 261 height 20
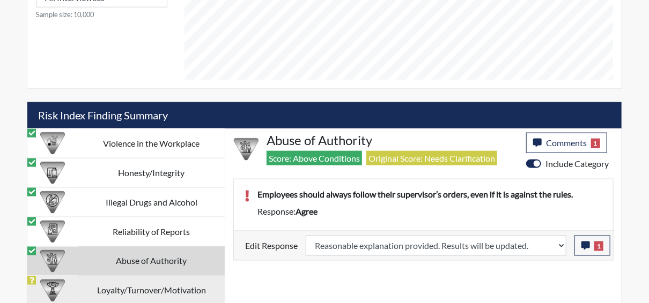
scroll to position [178, 446]
click at [158, 290] on td "Loyalty/Turnover/Motivation" at bounding box center [151, 290] width 147 height 29
select select
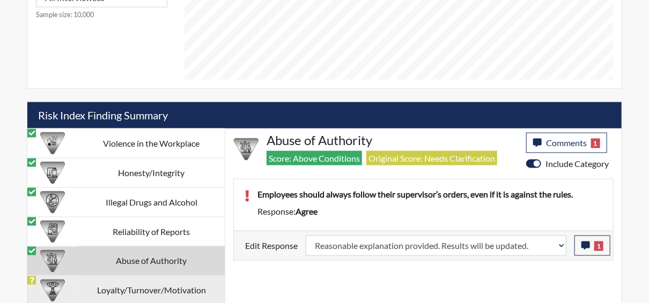
select select
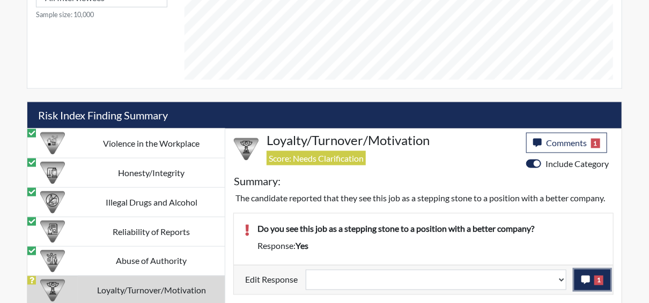
click at [590, 277] on button "1" at bounding box center [592, 280] width 36 height 20
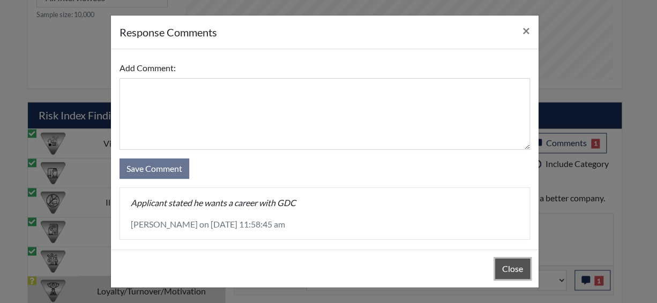
click at [513, 263] on button "Close" at bounding box center [512, 269] width 35 height 20
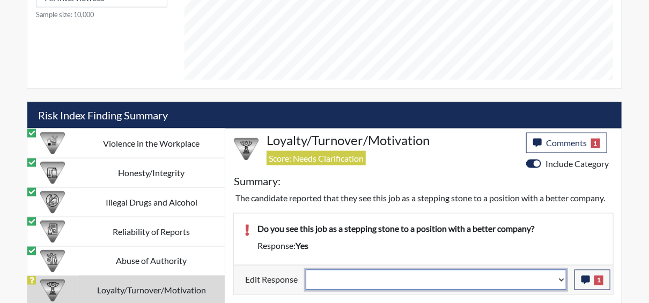
click at [562, 280] on select "Question is not relevant. Results will be updated. Reasonable explanation provi…" at bounding box center [436, 280] width 261 height 20
select select "reasonable-explanation-provided"
click at [306, 270] on select "Question is not relevant. Results will be updated. Reasonable explanation provi…" at bounding box center [436, 280] width 261 height 20
select select
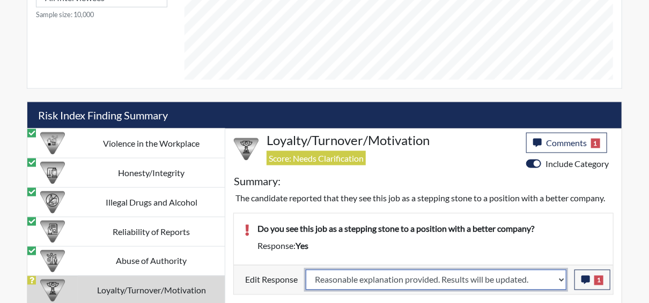
select select
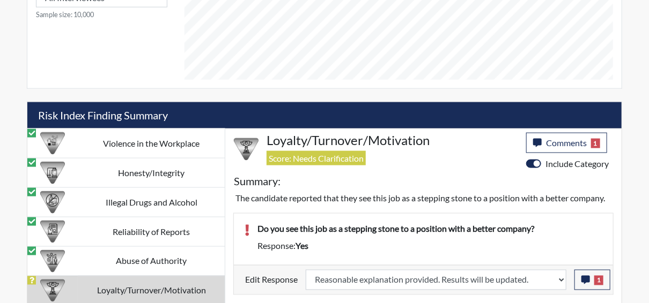
select select
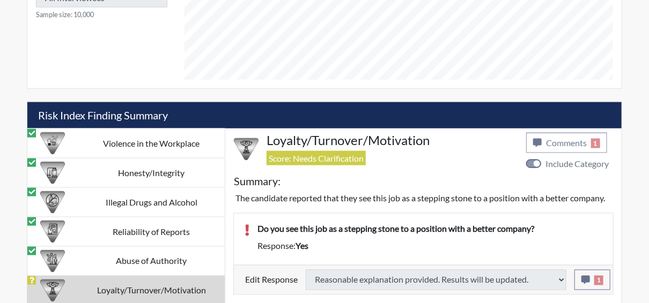
select select
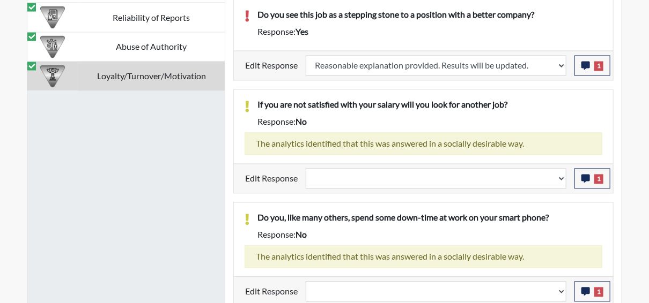
scroll to position [815, 0]
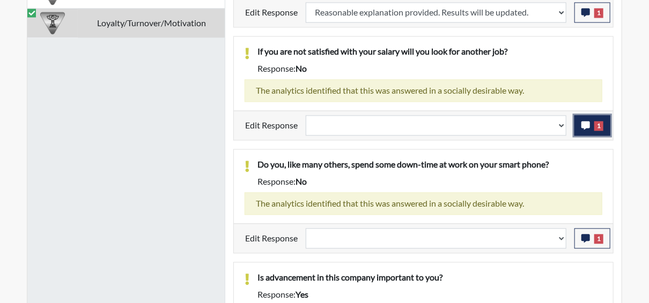
click at [594, 136] on button "1" at bounding box center [592, 125] width 36 height 20
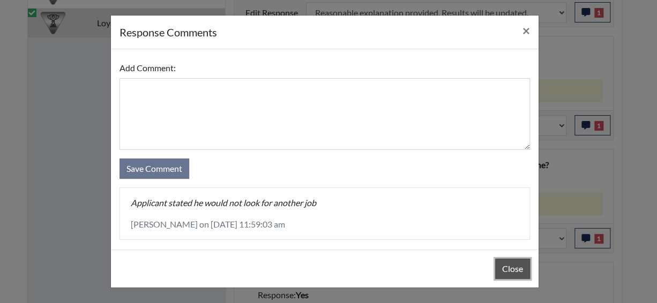
click at [502, 269] on button "Close" at bounding box center [512, 269] width 35 height 20
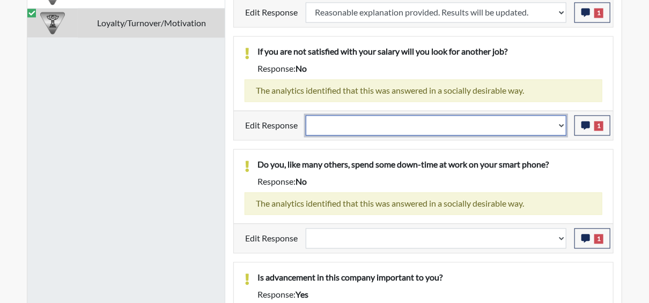
click at [562, 132] on select "Question is not relevant. Results will be updated. Reasonable explanation provi…" at bounding box center [436, 125] width 261 height 20
select select "reasonable-explanation-provided"
click at [306, 125] on select "Question is not relevant. Results will be updated. Reasonable explanation provi…" at bounding box center [436, 125] width 261 height 20
select select
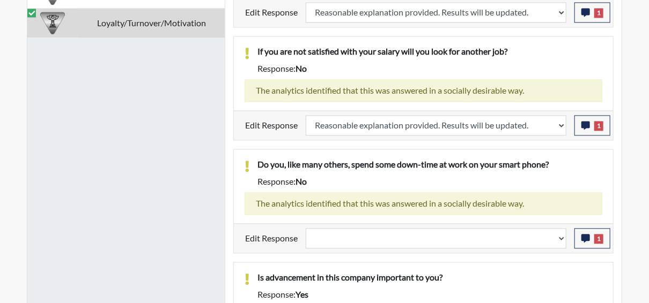
select select
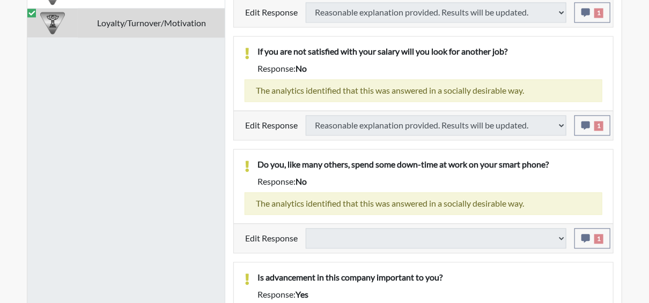
select select
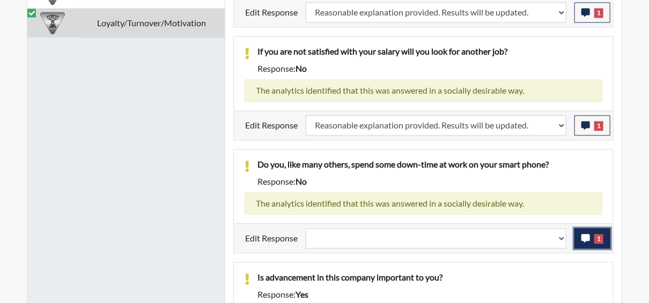
click at [591, 232] on button "1" at bounding box center [592, 238] width 36 height 20
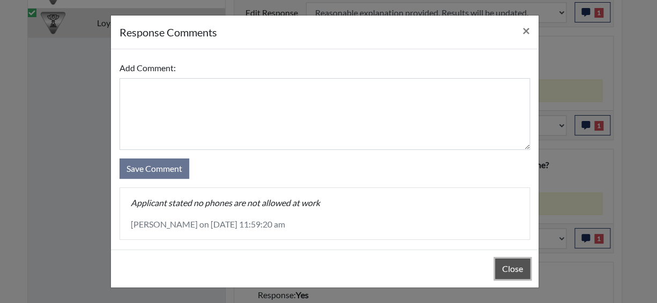
click at [510, 265] on button "Close" at bounding box center [512, 269] width 35 height 20
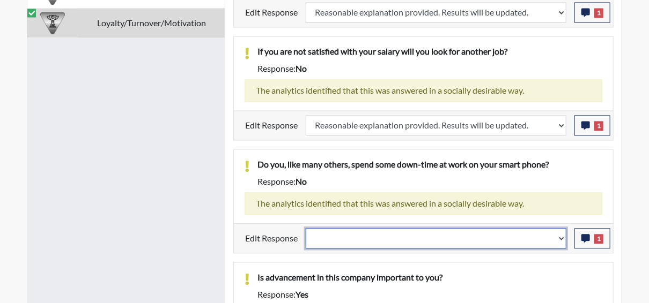
click at [562, 233] on select "Question is not relevant. Results will be updated. Reasonable explanation provi…" at bounding box center [436, 238] width 261 height 20
select select "reasonable-explanation-provided"
click at [306, 228] on select "Question is not relevant. Results will be updated. Reasonable explanation provi…" at bounding box center [436, 238] width 261 height 20
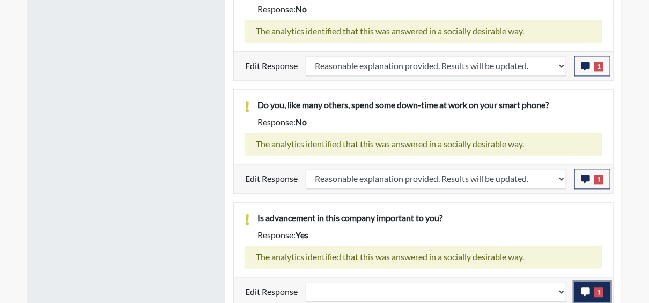
click at [588, 288] on icon "button" at bounding box center [585, 292] width 9 height 9
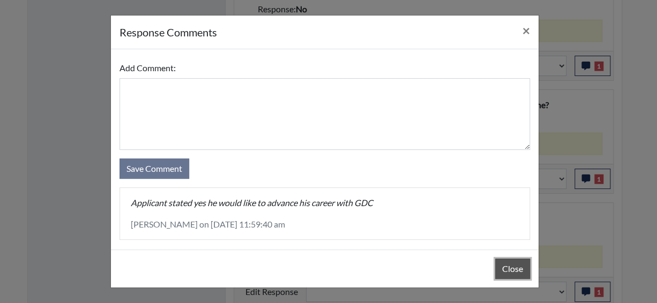
click at [509, 268] on button "Close" at bounding box center [512, 269] width 35 height 20
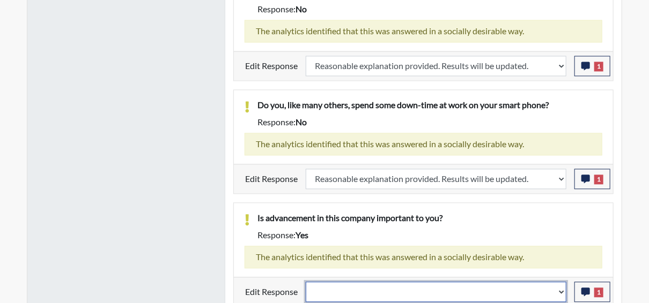
click at [563, 288] on select "Question is not relevant. Results will be updated. Reasonable explanation provi…" at bounding box center [436, 292] width 261 height 20
click at [562, 287] on select "Question is not relevant. Results will be updated. Reasonable explanation provi…" at bounding box center [436, 292] width 261 height 20
click at [562, 286] on select "Question is not relevant. Results will be updated. Reasonable explanation provi…" at bounding box center [436, 292] width 261 height 20
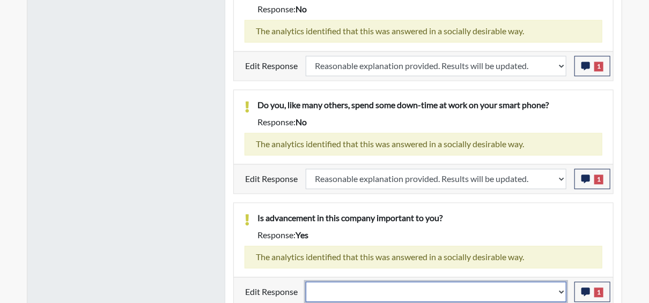
select select "reasonable-explanation-provided"
click at [306, 282] on select "Question is not relevant. Results will be updated. Reasonable explanation provi…" at bounding box center [436, 292] width 261 height 20
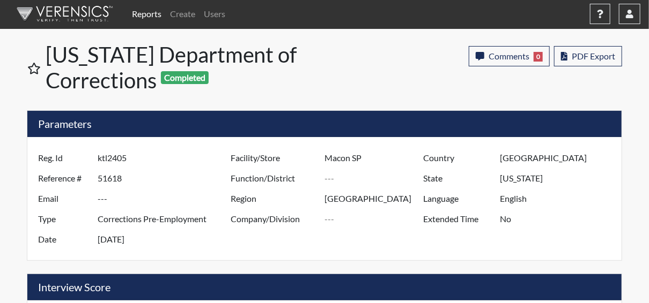
scroll to position [0, 0]
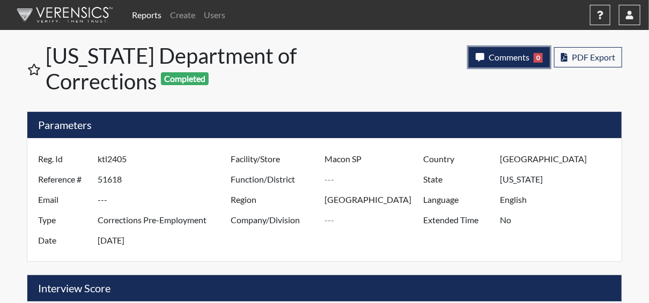
click at [508, 57] on span "Comments" at bounding box center [508, 57] width 41 height 10
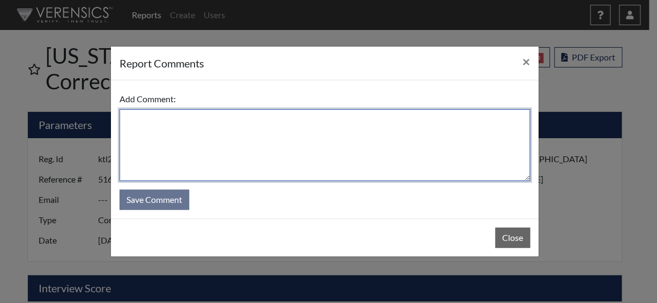
click at [323, 131] on textarea at bounding box center [325, 145] width 411 height 72
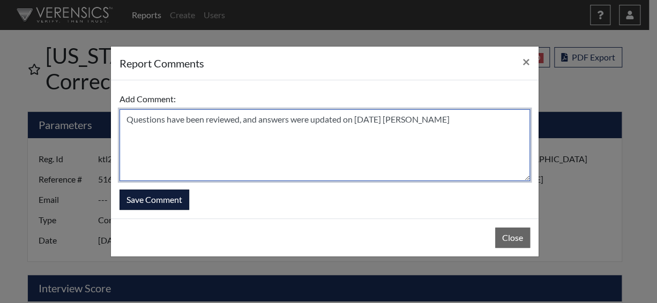
type textarea "Questions have been reviewed, and answers were updated on 10/7/25 N. Brown"
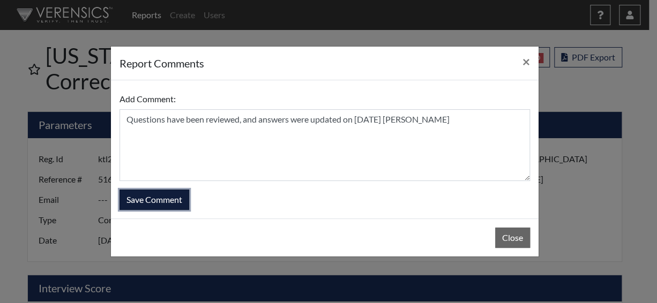
click at [162, 195] on button "Save Comment" at bounding box center [155, 200] width 70 height 20
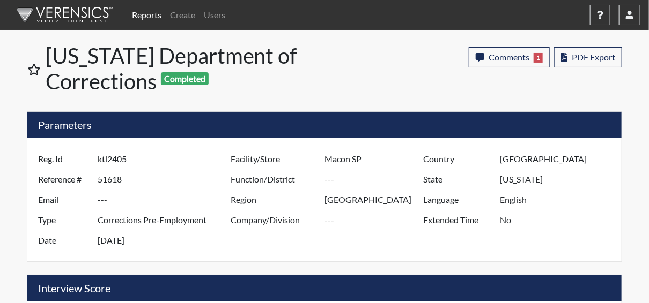
scroll to position [178, 446]
click at [154, 17] on link "Reports" at bounding box center [147, 14] width 38 height 21
click at [154, 16] on link "Reports" at bounding box center [147, 14] width 38 height 21
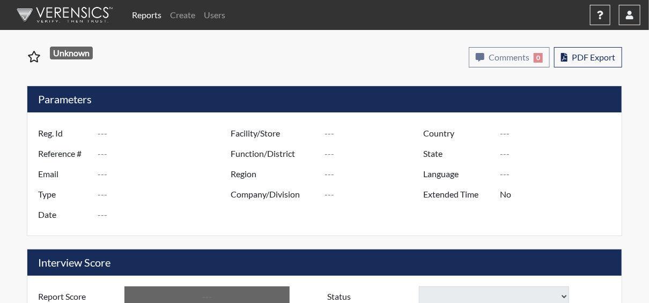
type input "els0948"
type input "51612"
type input "---"
type input "Corrections Pre-Employment"
type input "[DATE]"
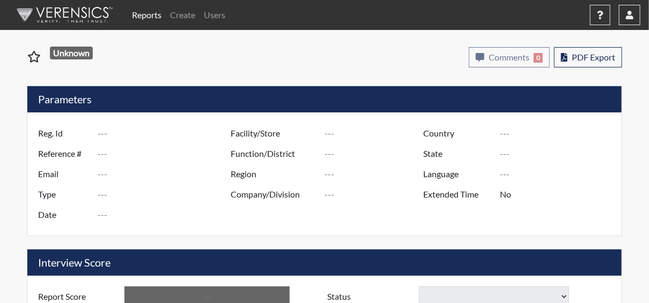
type input "[PERSON_NAME]"
type input "[GEOGRAPHIC_DATA]"
type input "[US_STATE]"
type input "English"
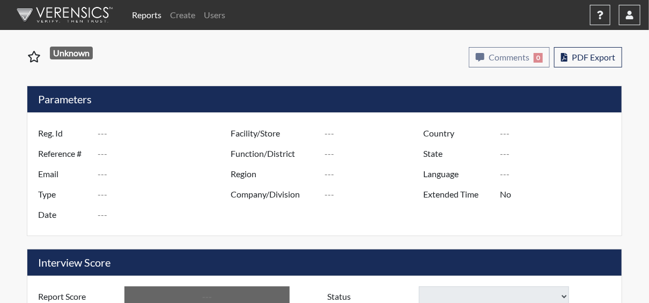
type input "Below Conditions"
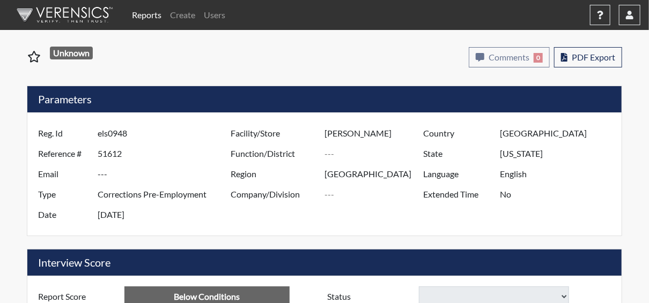
select select
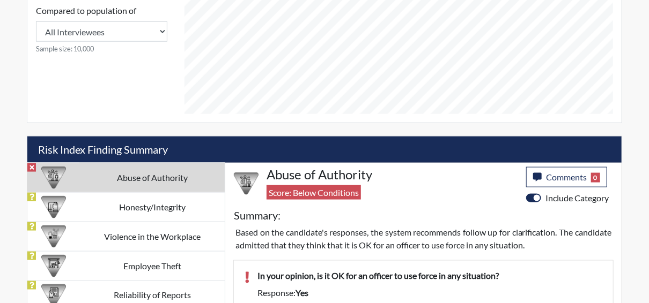
scroll to position [643, 0]
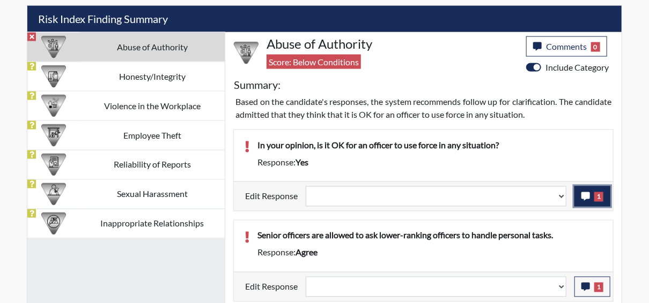
click at [595, 198] on span "1" at bounding box center [598, 197] width 9 height 10
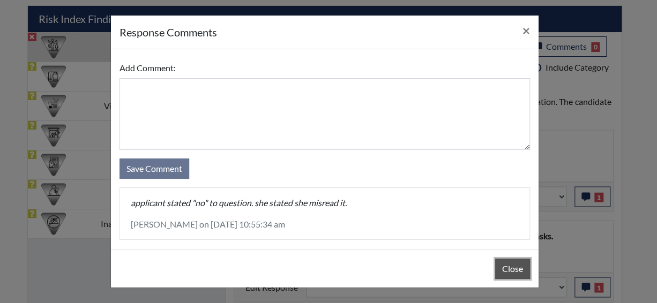
click at [507, 271] on button "Close" at bounding box center [512, 269] width 35 height 20
click at [505, 267] on button "Close" at bounding box center [512, 269] width 35 height 20
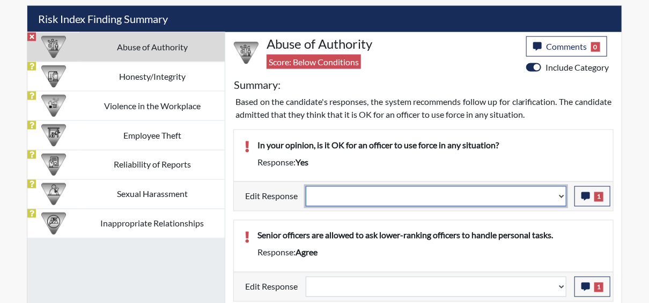
click at [560, 194] on select "Question is not relevant. Results will be updated. Reasonable explanation provi…" at bounding box center [436, 197] width 261 height 20
select select "reasonable-explanation-provided"
click at [306, 187] on select "Question is not relevant. Results will be updated. Reasonable explanation provi…" at bounding box center [436, 197] width 261 height 20
select select
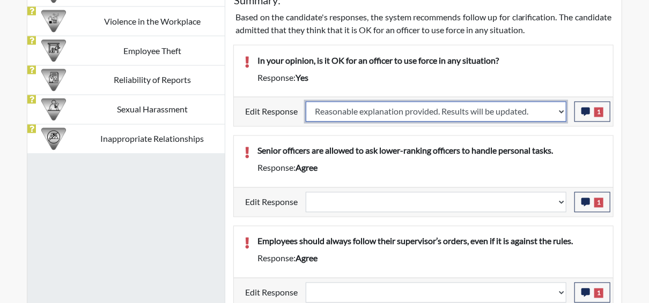
scroll to position [730, 0]
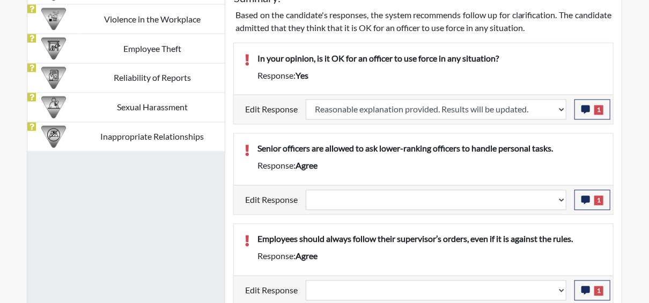
select select
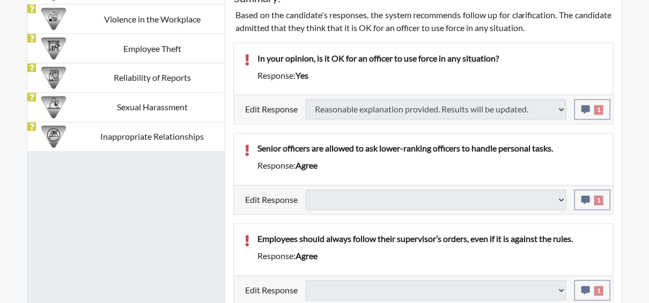
type input "Above Conditions"
select select
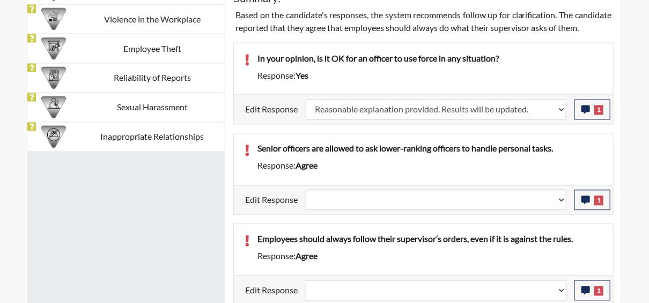
scroll to position [178, 446]
click at [585, 205] on icon "button" at bounding box center [585, 200] width 9 height 9
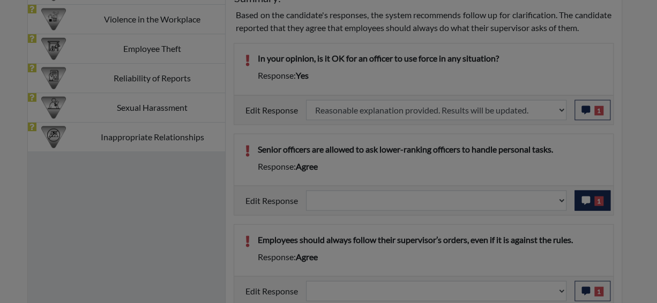
click at [585, 210] on div at bounding box center [328, 151] width 657 height 303
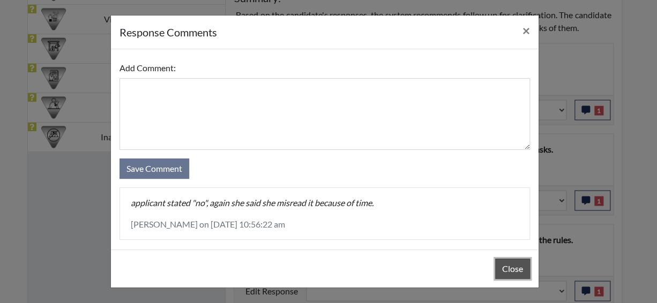
drag, startPoint x: 515, startPoint y: 265, endPoint x: 517, endPoint y: 256, distance: 8.8
click at [515, 264] on button "Close" at bounding box center [512, 269] width 35 height 20
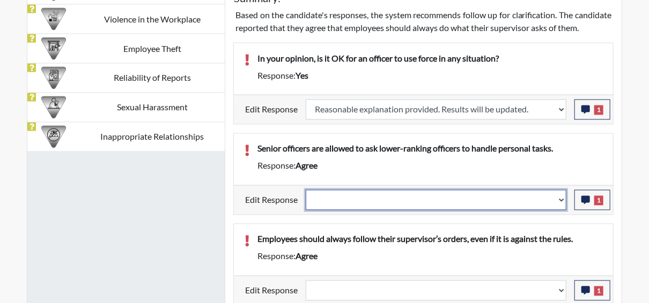
click at [562, 207] on select "Question is not relevant. Results will be updated. Reasonable explanation provi…" at bounding box center [436, 200] width 261 height 20
click at [562, 208] on select "Question is not relevant. Results will be updated. Reasonable explanation provi…" at bounding box center [436, 200] width 261 height 20
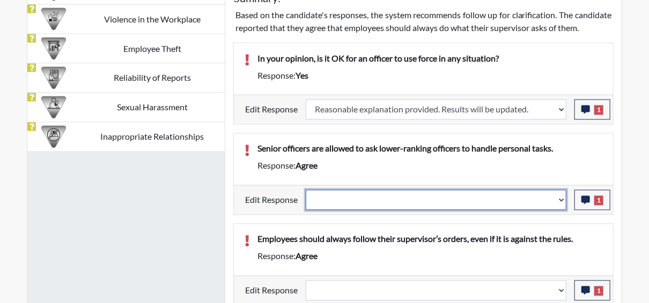
select select "reasonable-explanation-provided"
click at [306, 201] on select "Question is not relevant. Results will be updated. Reasonable explanation provi…" at bounding box center [436, 200] width 261 height 20
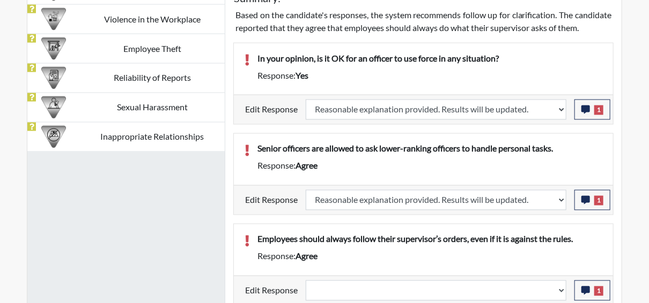
click at [533, 245] on p "Employees should always follow their supervisor’s orders, even if it is against…" at bounding box center [429, 239] width 345 height 13
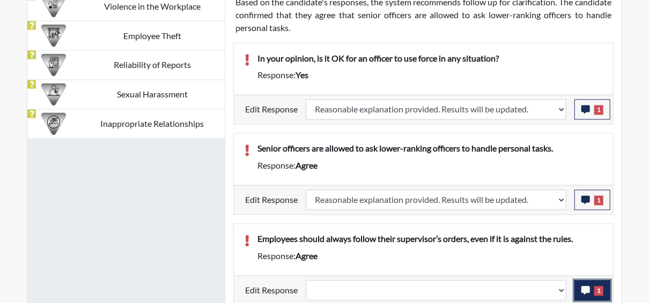
click at [599, 282] on button "1" at bounding box center [592, 291] width 36 height 20
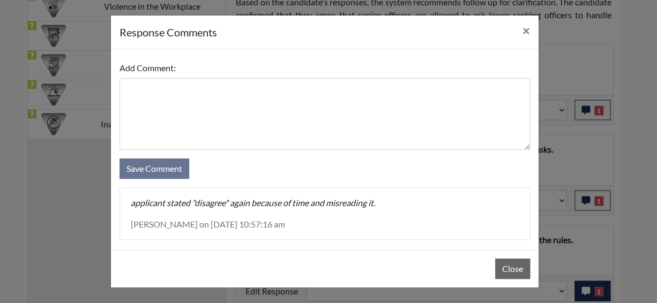
click at [599, 282] on div "response Comments × Add Comment: Save Comment applicant stated "disagree" again…" at bounding box center [328, 151] width 657 height 303
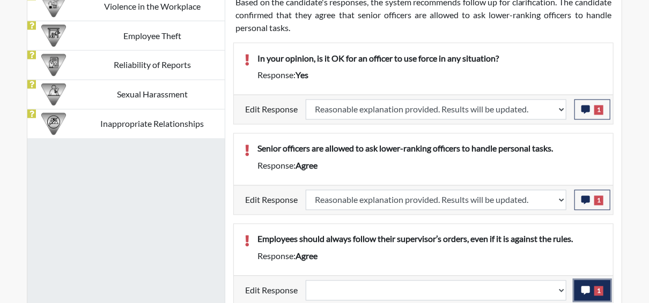
click at [583, 287] on icon "button" at bounding box center [585, 291] width 9 height 9
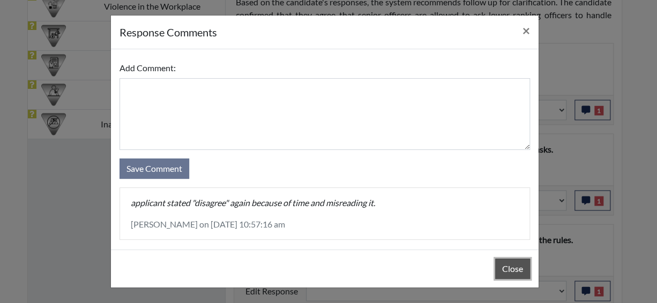
click at [505, 269] on button "Close" at bounding box center [512, 269] width 35 height 20
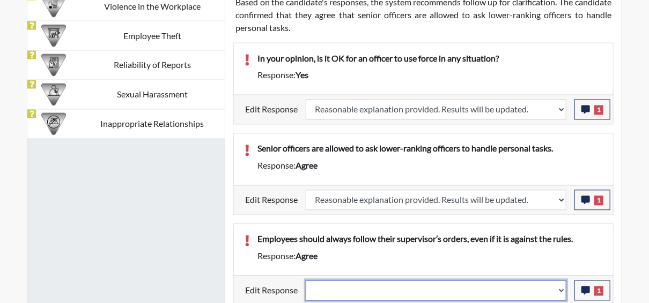
click at [565, 286] on select "Question is not relevant. Results will be updated. Reasonable explanation provi…" at bounding box center [436, 291] width 261 height 20
select select "reasonable-explanation-provided"
click at [306, 281] on select "Question is not relevant. Results will be updated. Reasonable explanation provi…" at bounding box center [436, 291] width 261 height 20
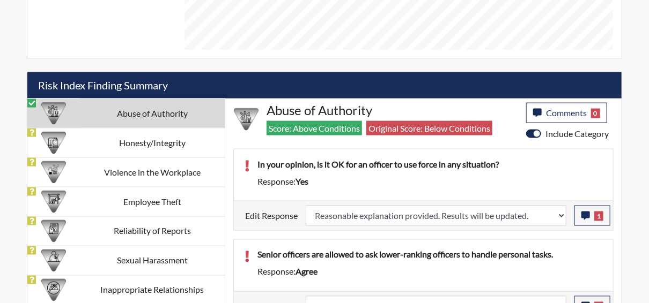
scroll to position [576, 0]
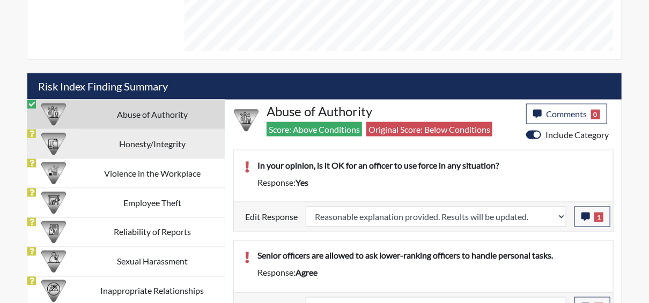
click at [178, 145] on td "Honesty/Integrity" at bounding box center [151, 143] width 145 height 29
select select
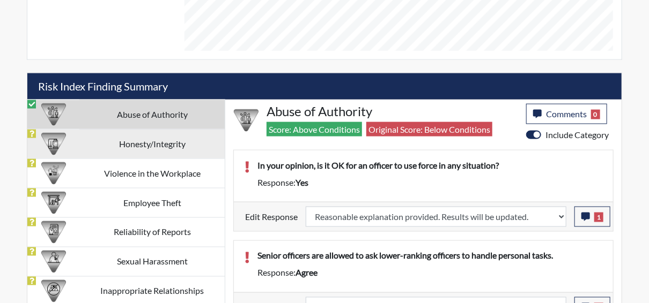
select select
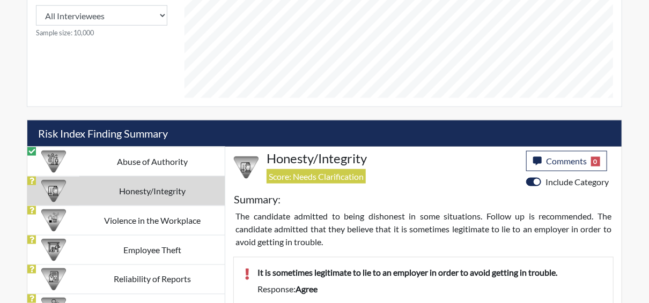
scroll to position [526, 0]
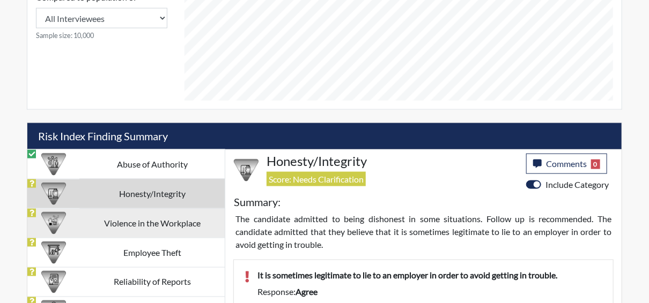
click at [153, 223] on td "Violence in the Workplace" at bounding box center [151, 223] width 145 height 29
select select
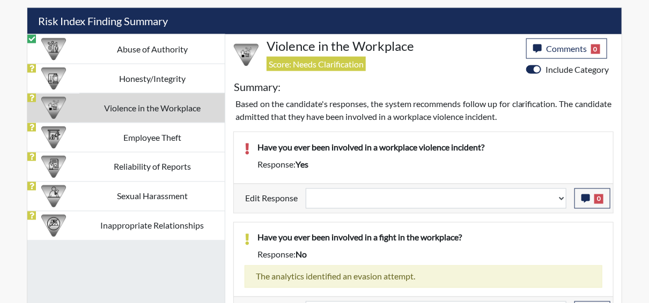
scroll to position [662, 0]
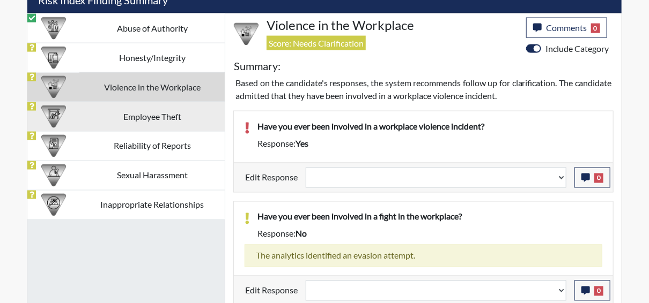
click at [106, 116] on td "Employee Theft" at bounding box center [151, 116] width 145 height 29
select select
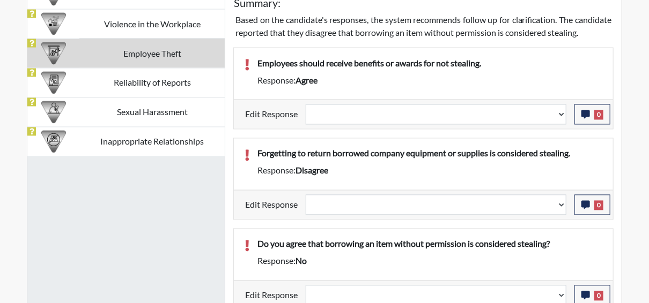
scroll to position [641, 0]
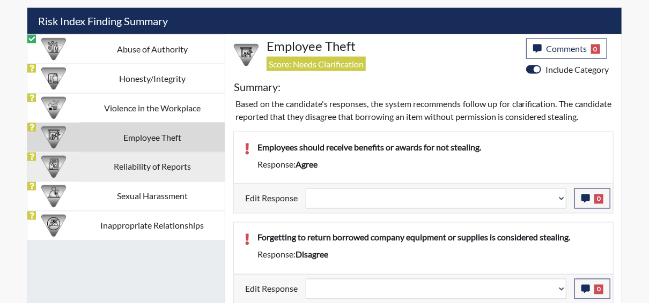
click at [134, 167] on td "Reliability of Reports" at bounding box center [151, 166] width 145 height 29
select select
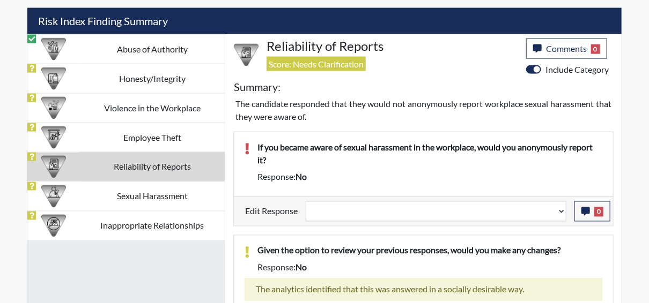
scroll to position [675, 0]
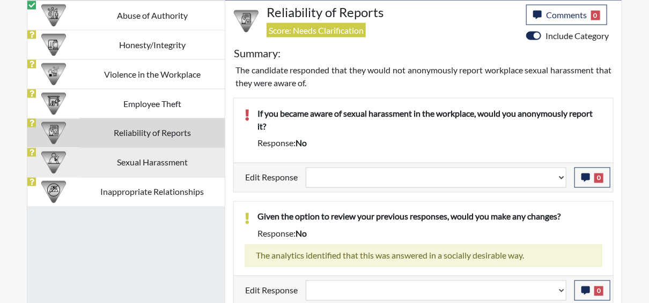
click at [182, 160] on td "Sexual Harassment" at bounding box center [151, 162] width 145 height 29
select select
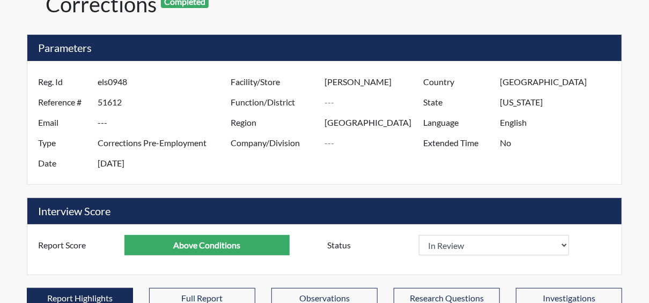
scroll to position [0, 0]
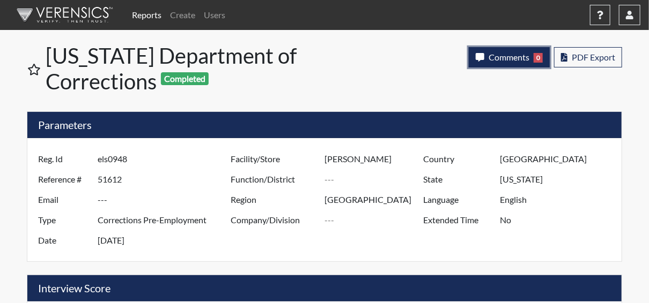
click at [516, 57] on span "Comments" at bounding box center [508, 57] width 41 height 10
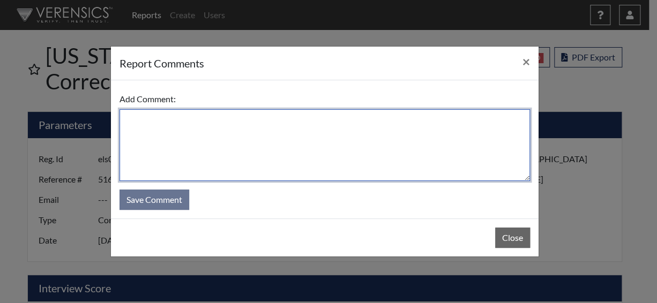
click at [327, 134] on textarea at bounding box center [325, 145] width 411 height 72
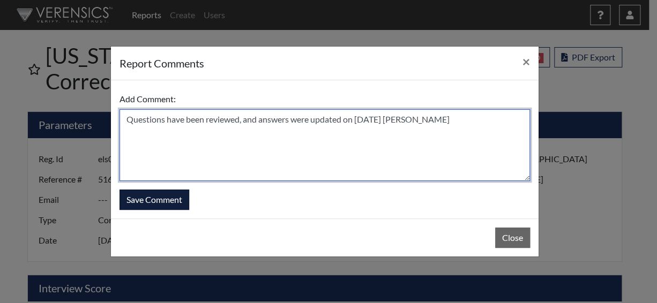
type textarea "Questions have been reviewed, and answers were updated on 10/7/25 N. Brown"
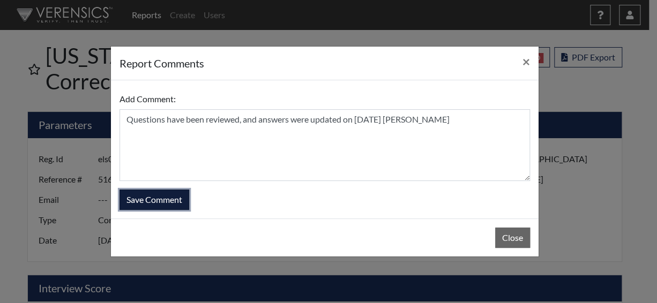
click at [129, 199] on button "Save Comment" at bounding box center [155, 200] width 70 height 20
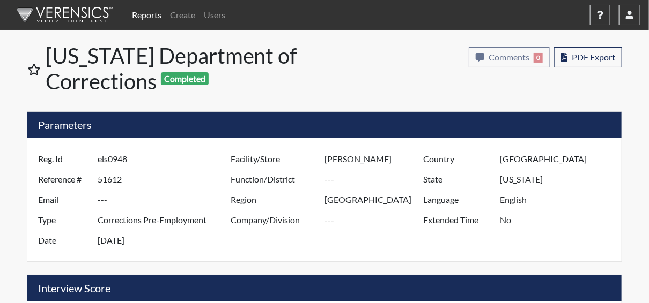
select select
click at [155, 14] on link "Reports" at bounding box center [147, 14] width 38 height 21
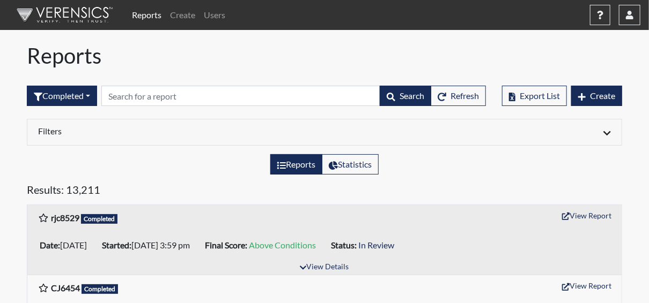
click at [143, 16] on link "Reports" at bounding box center [147, 14] width 38 height 21
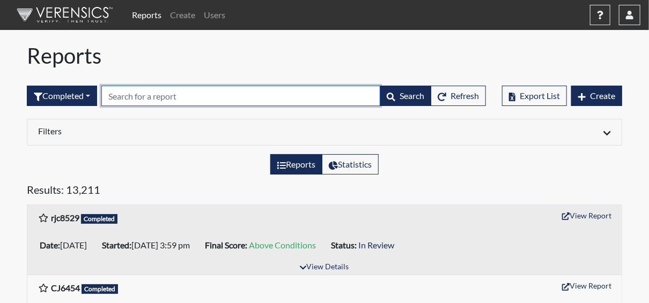
click at [136, 95] on input "text" at bounding box center [240, 96] width 279 height 20
paste input "els0948."
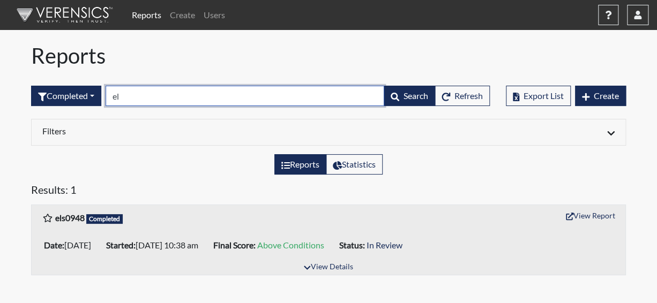
type input "e"
